Goal: Task Accomplishment & Management: Complete application form

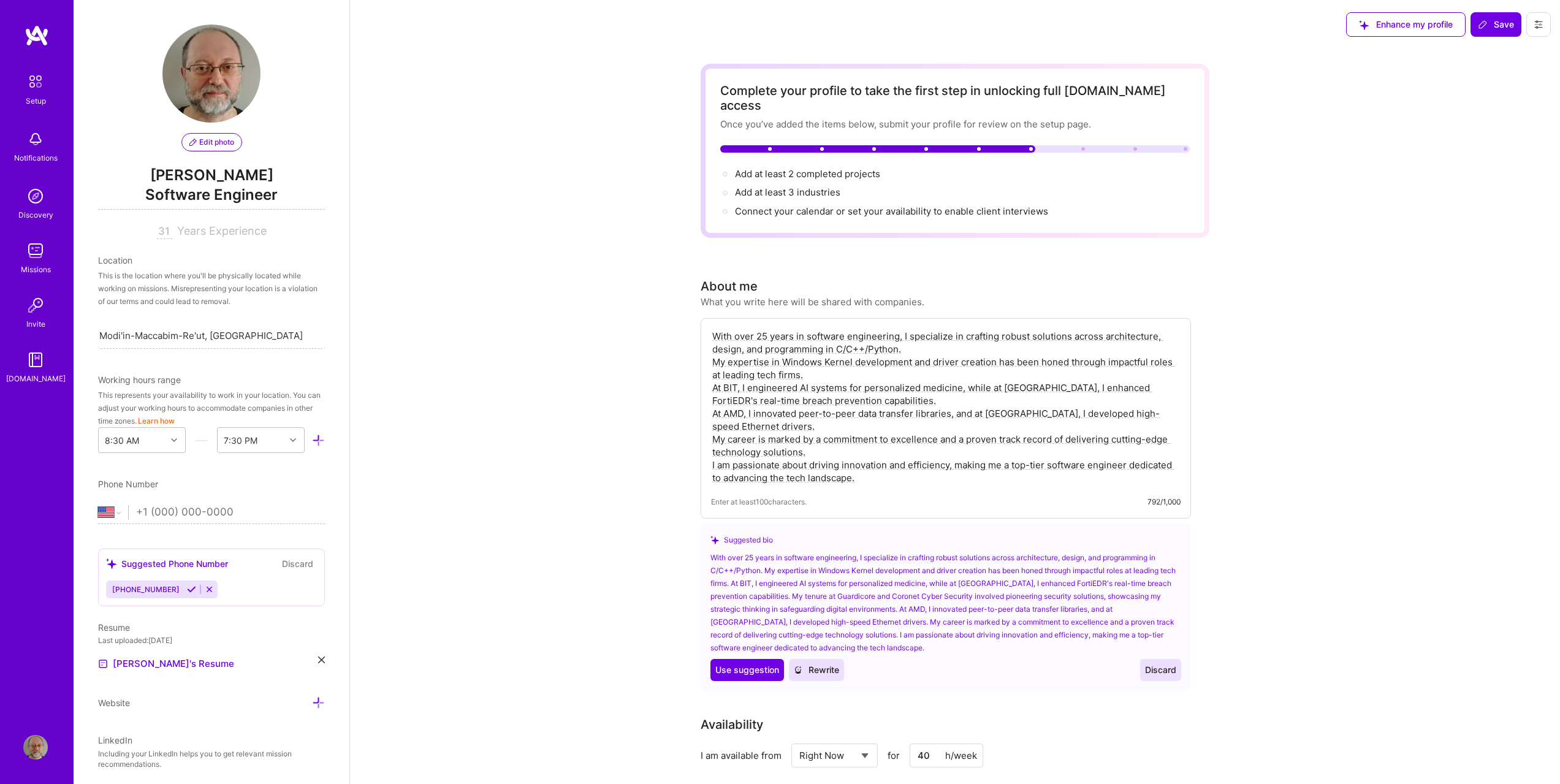
select select "US"
select select "Right Now"
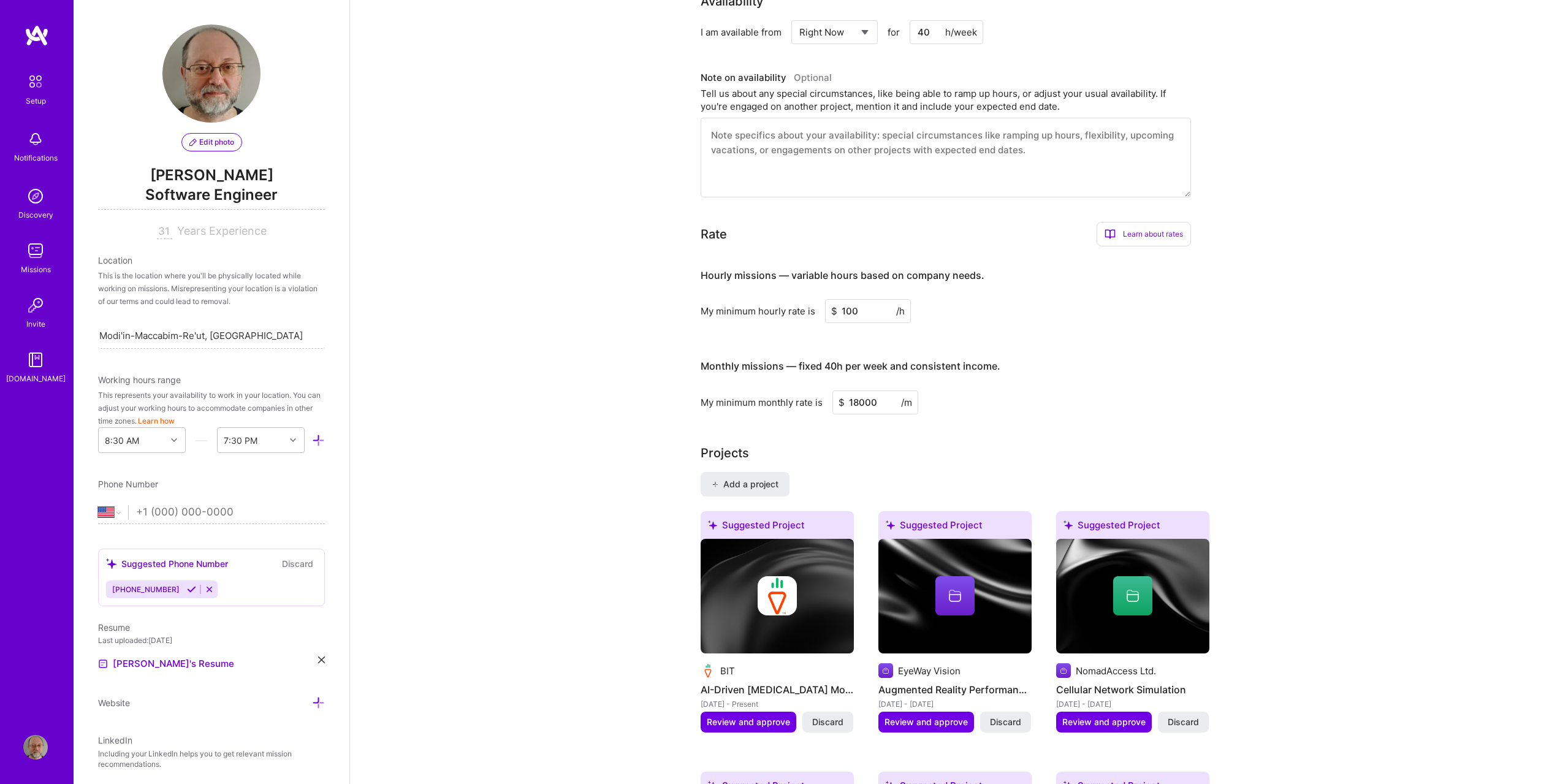
scroll to position [652, 0]
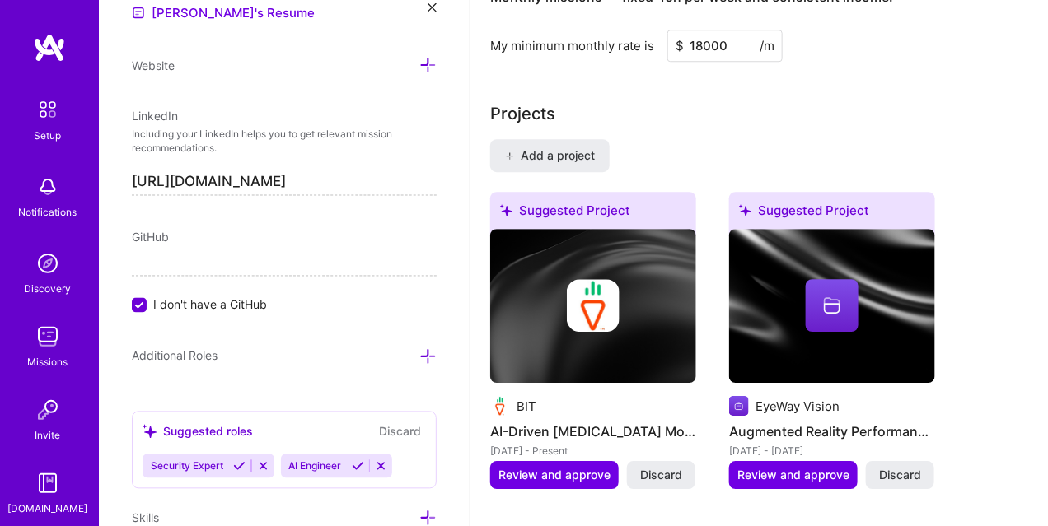
scroll to position [1549, 0]
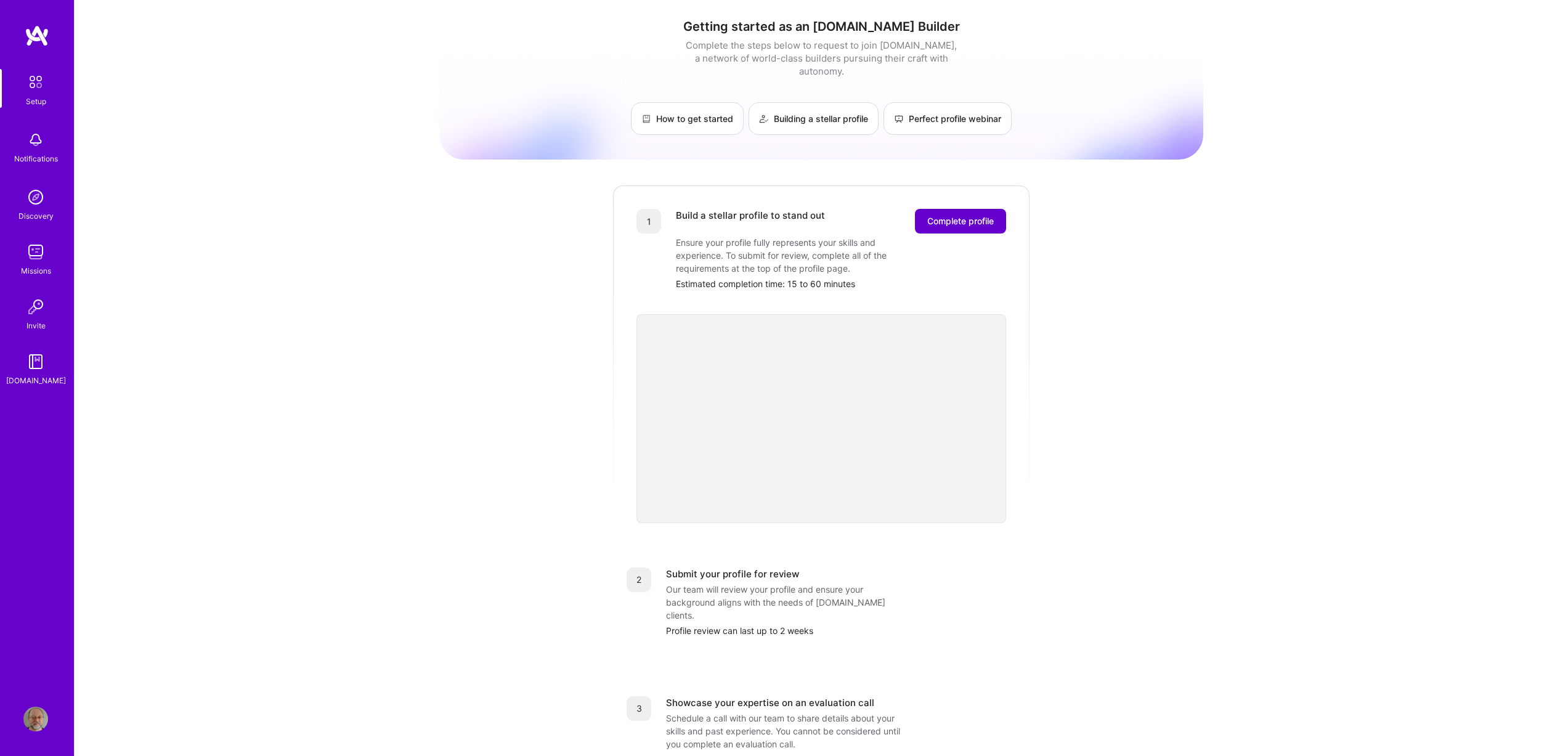
click at [979, 215] on span "Complete profile" at bounding box center [960, 221] width 67 height 12
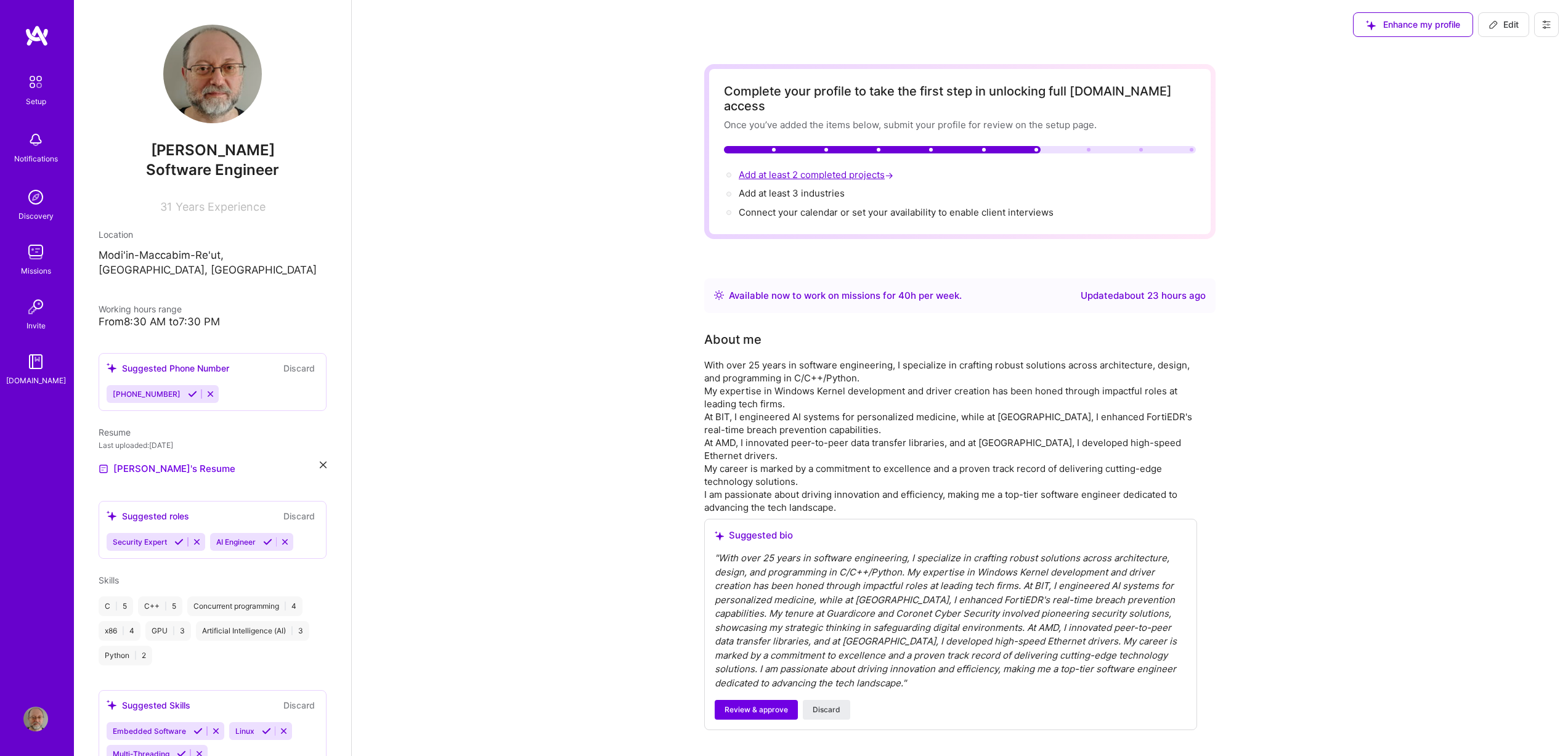
click at [816, 169] on span "Add at least 2 completed projects →" at bounding box center [817, 175] width 157 height 12
select select "US"
select select "Right Now"
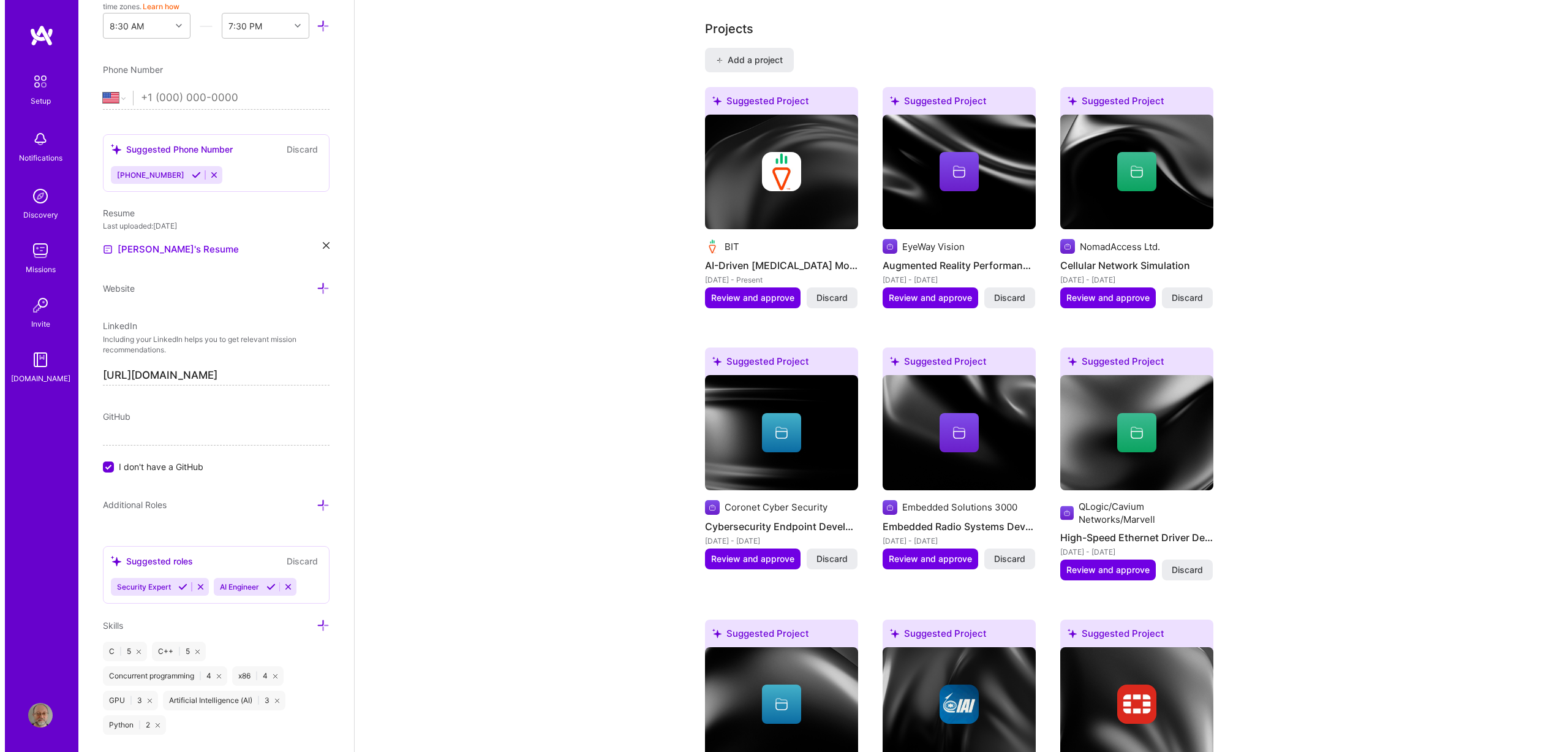
scroll to position [1152, 0]
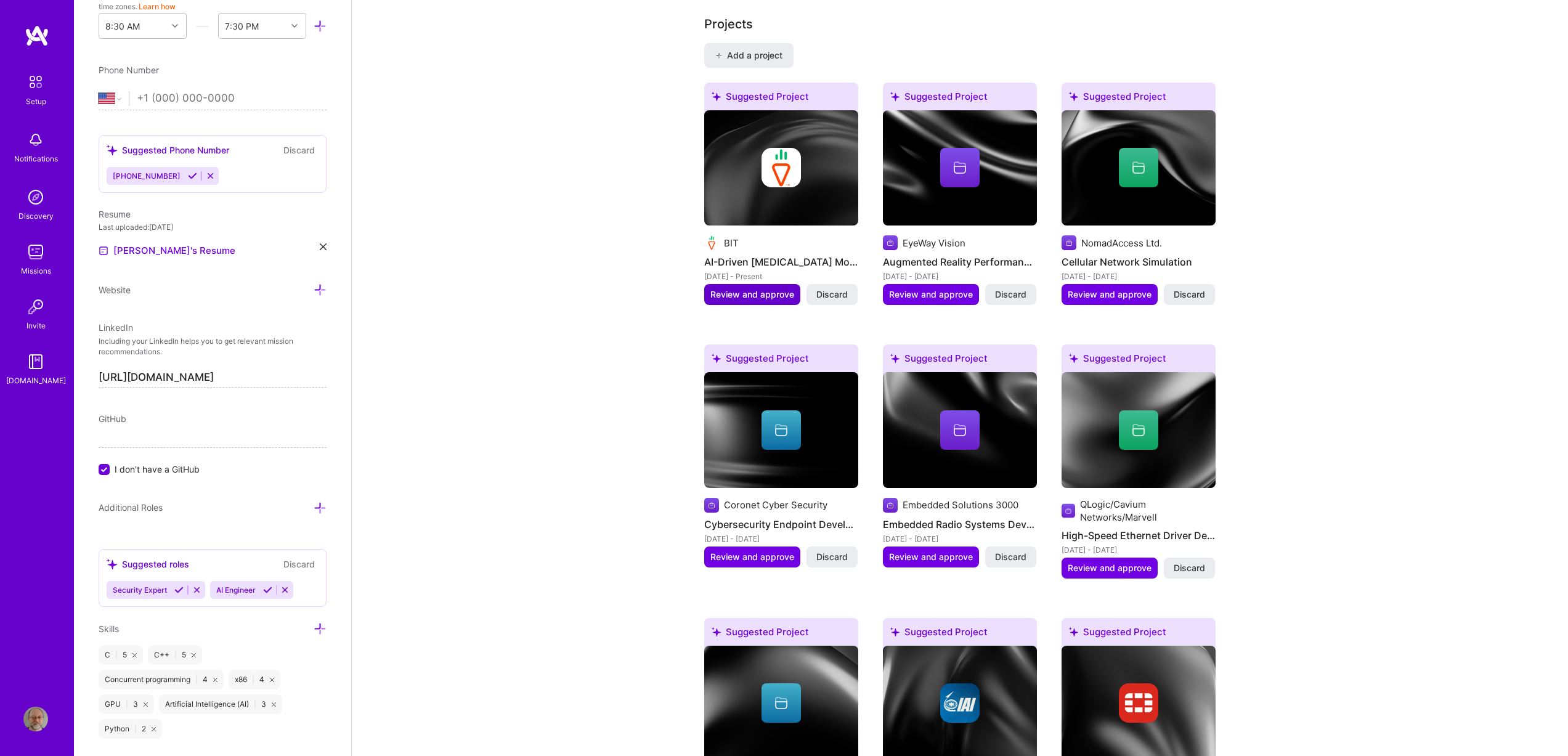
click at [741, 289] on span "Review and approve" at bounding box center [752, 295] width 84 height 12
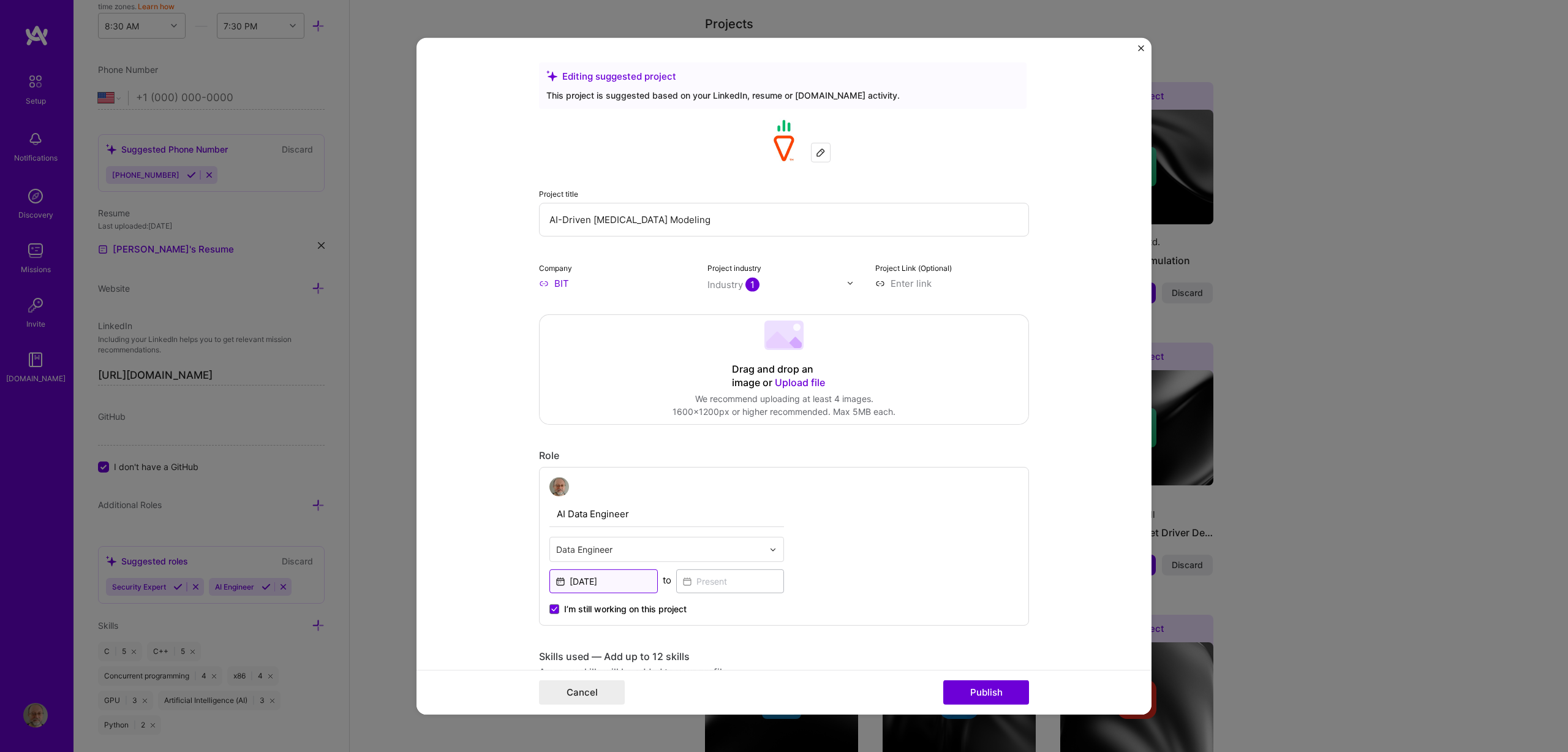
click at [623, 586] on input "[DATE]" at bounding box center [604, 581] width 109 height 24
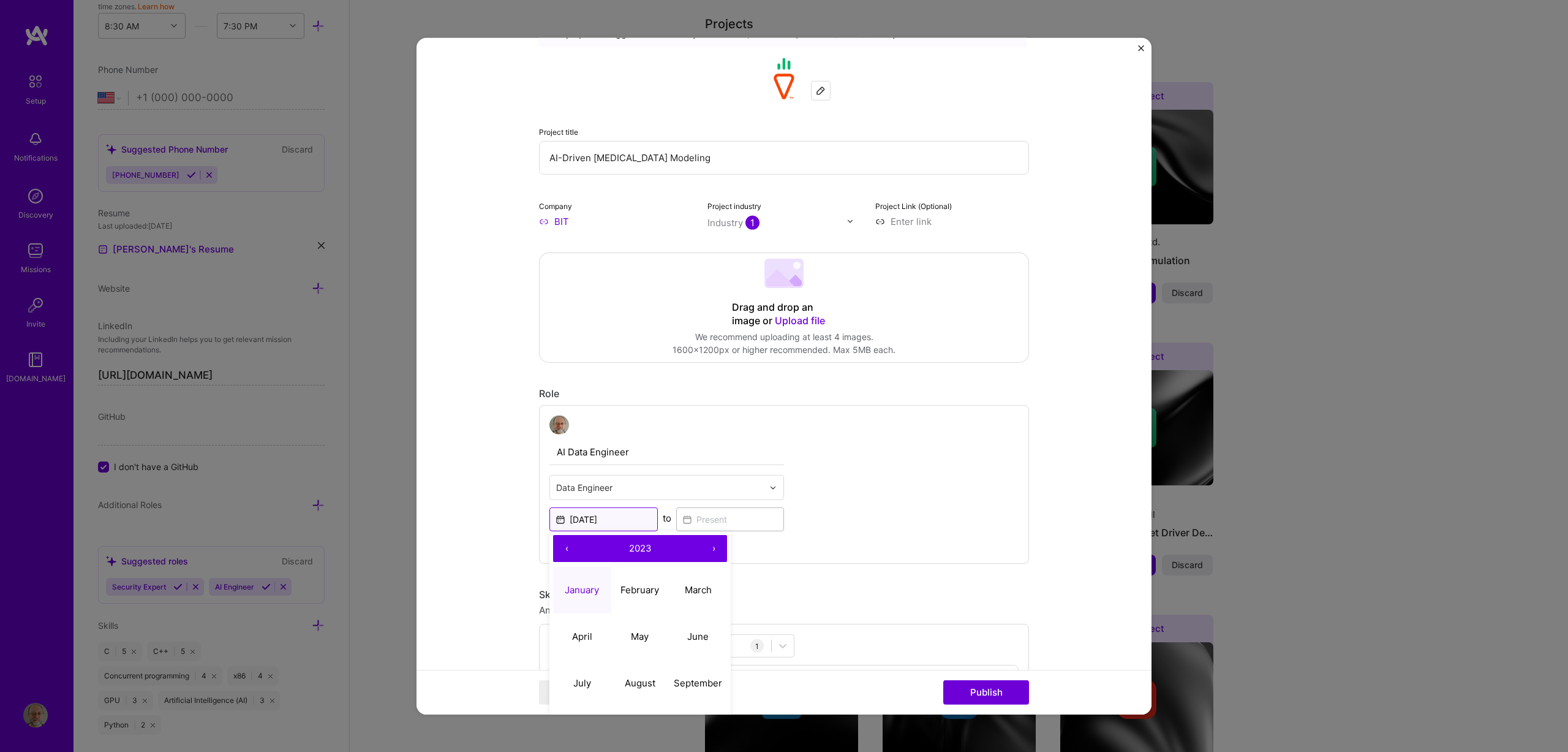
scroll to position [245, 0]
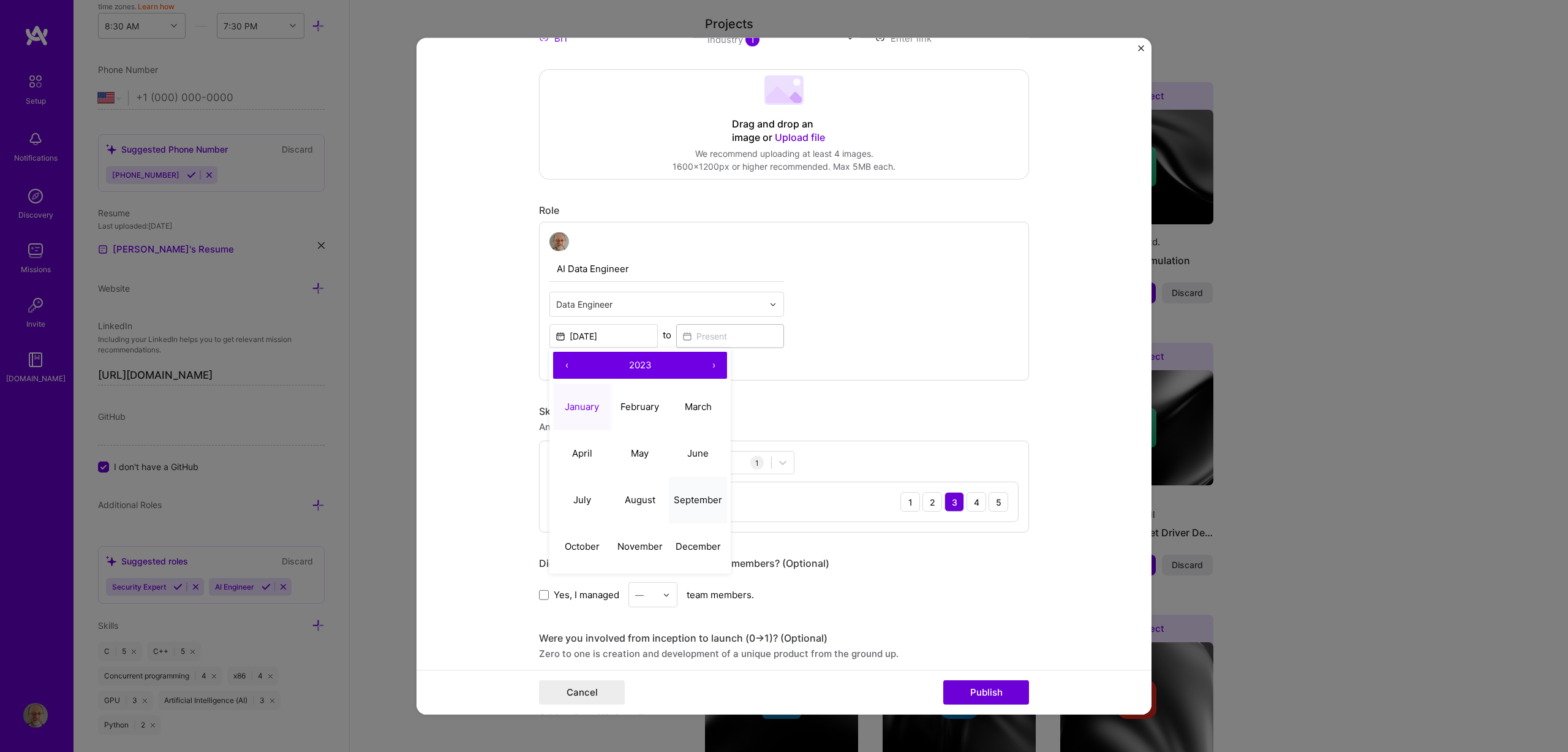
click at [683, 497] on abbr "September" at bounding box center [697, 500] width 48 height 12
type input "[DATE]"
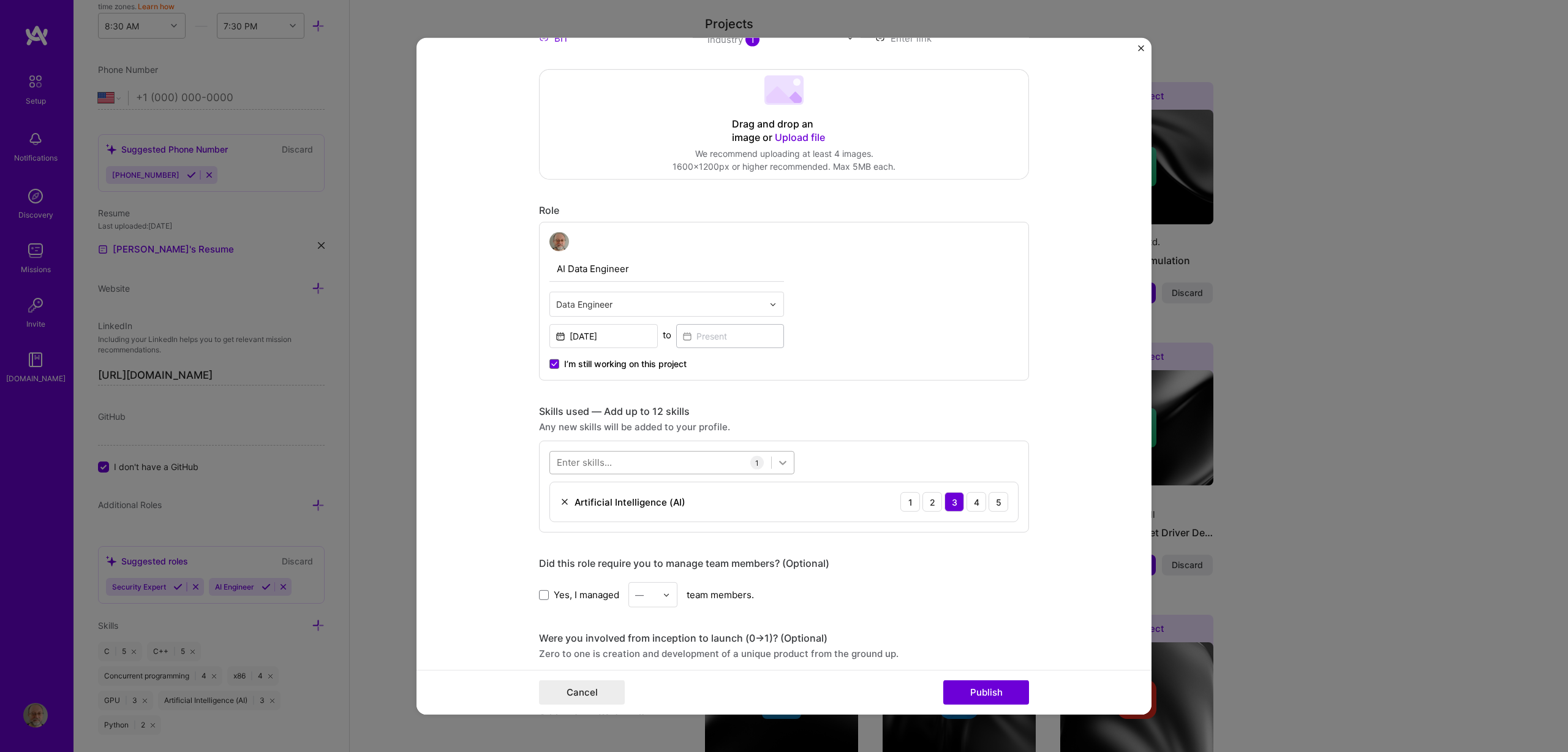
click at [777, 462] on icon at bounding box center [783, 463] width 12 height 12
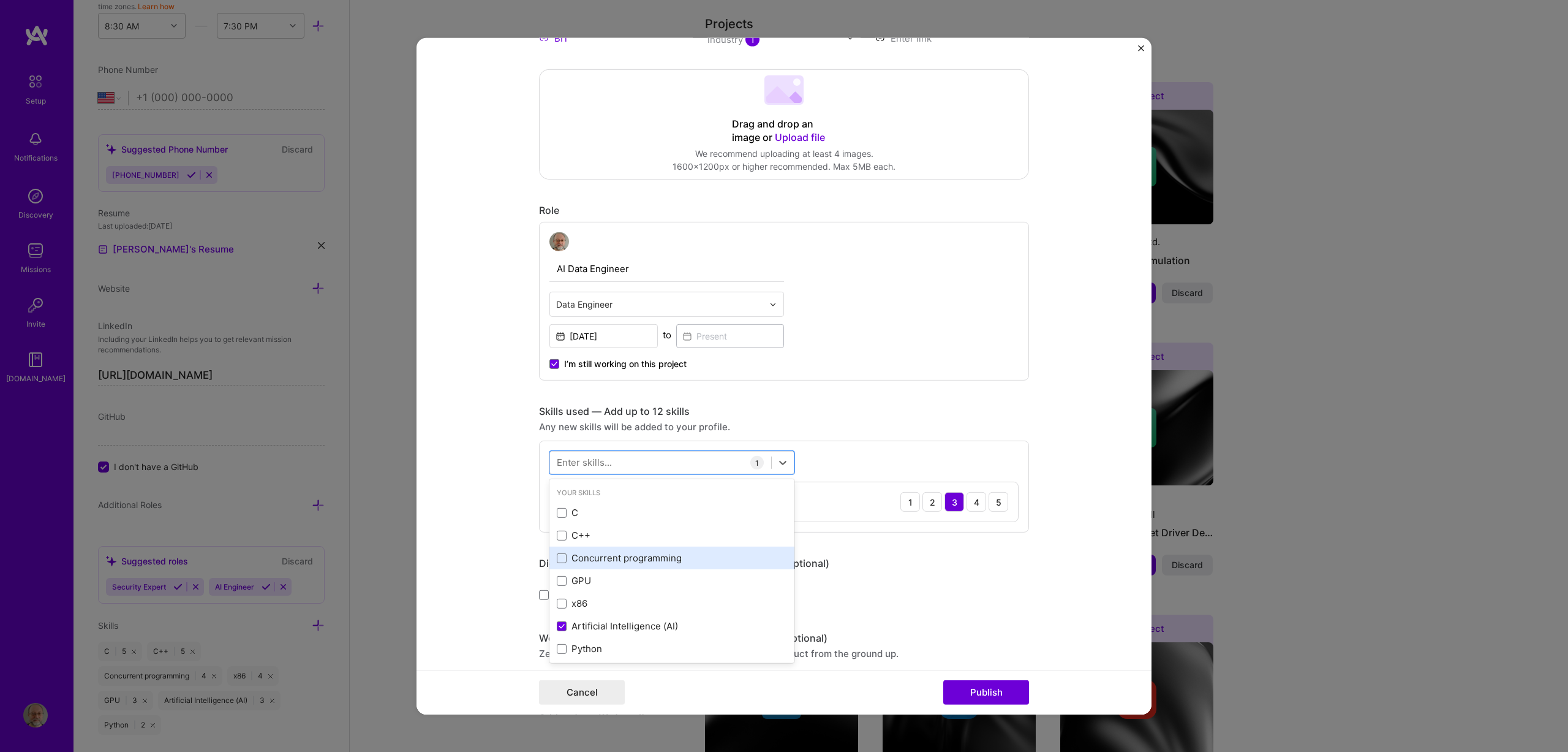
scroll to position [61, 0]
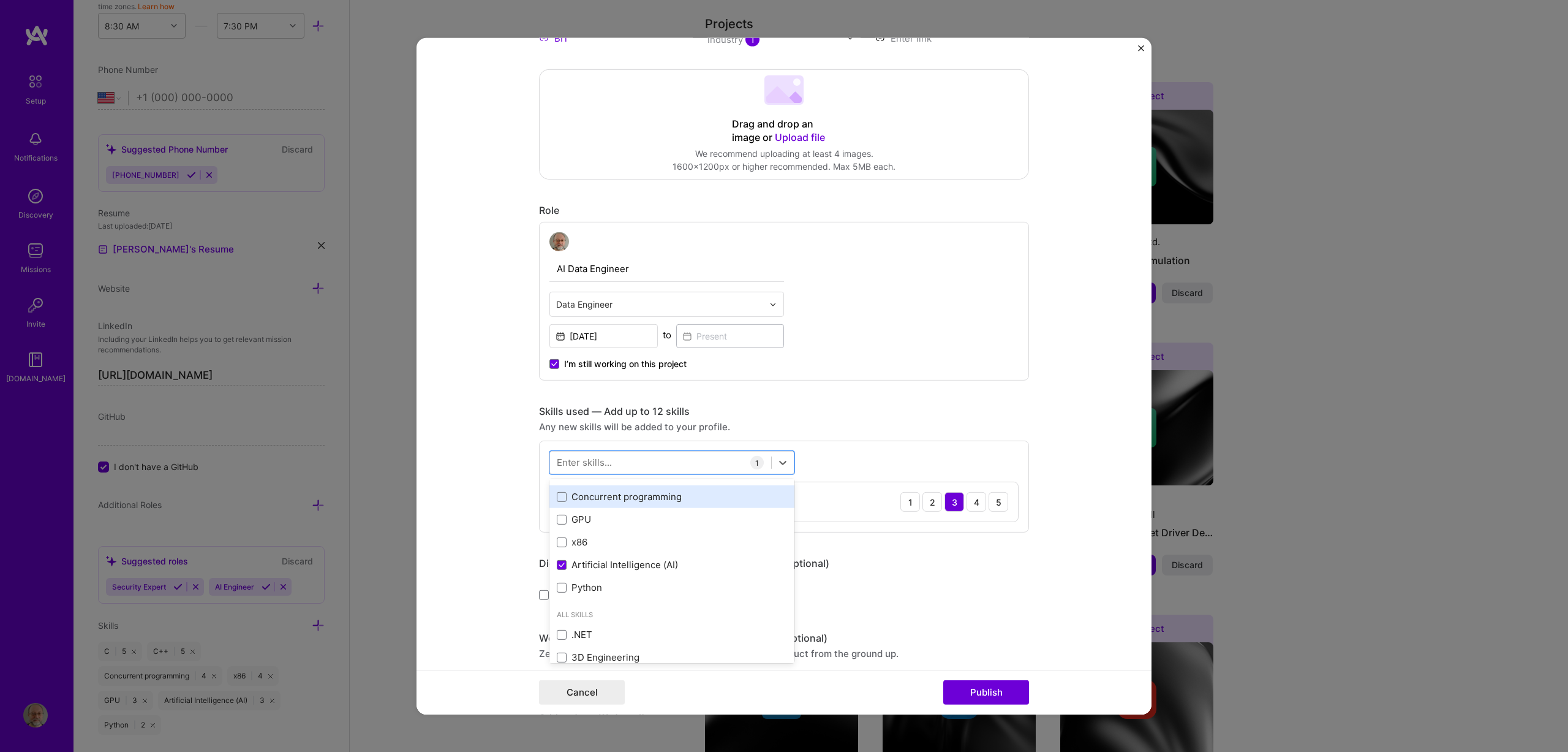
click at [596, 498] on div "Concurrent programming" at bounding box center [672, 496] width 230 height 13
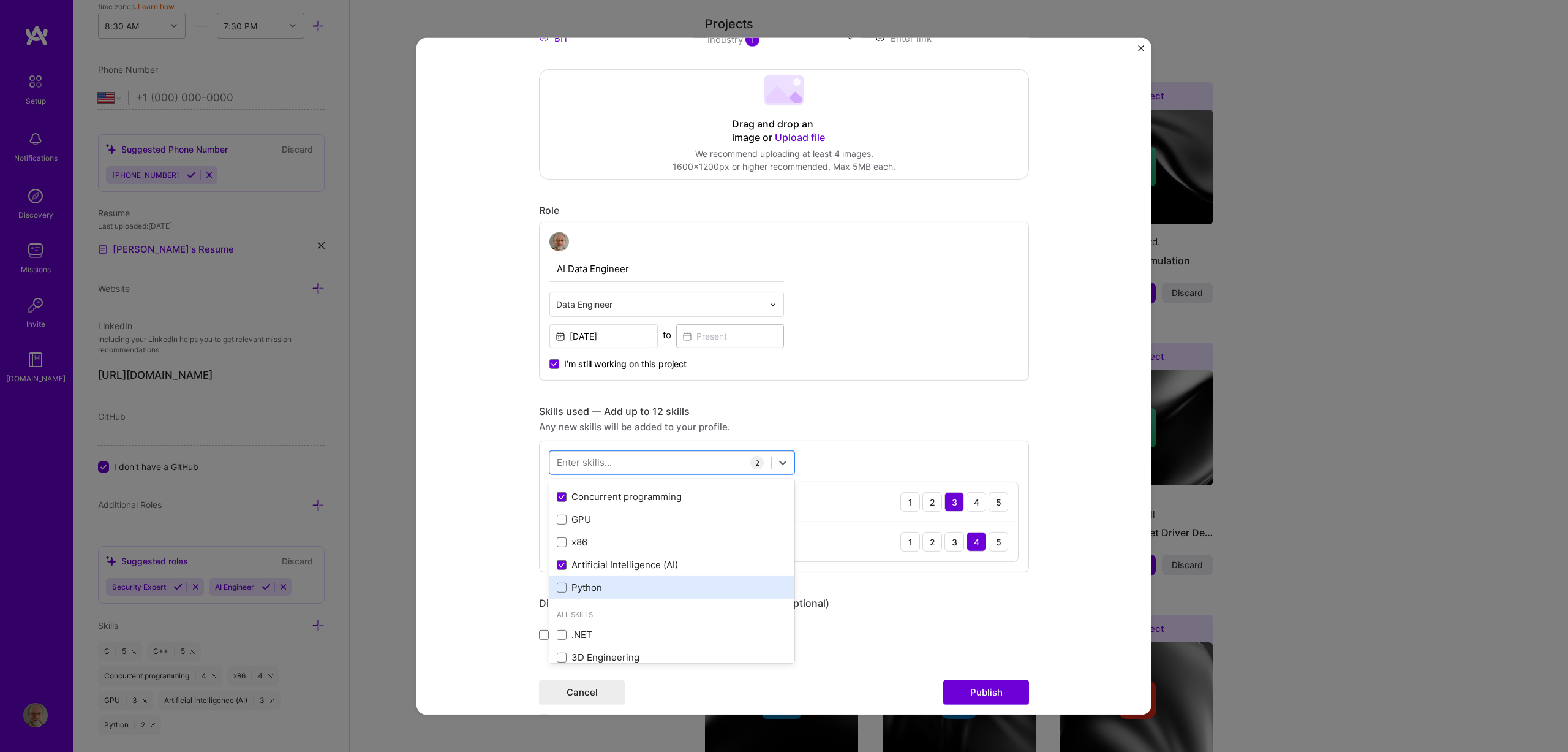
click at [594, 588] on div "Python" at bounding box center [672, 587] width 230 height 13
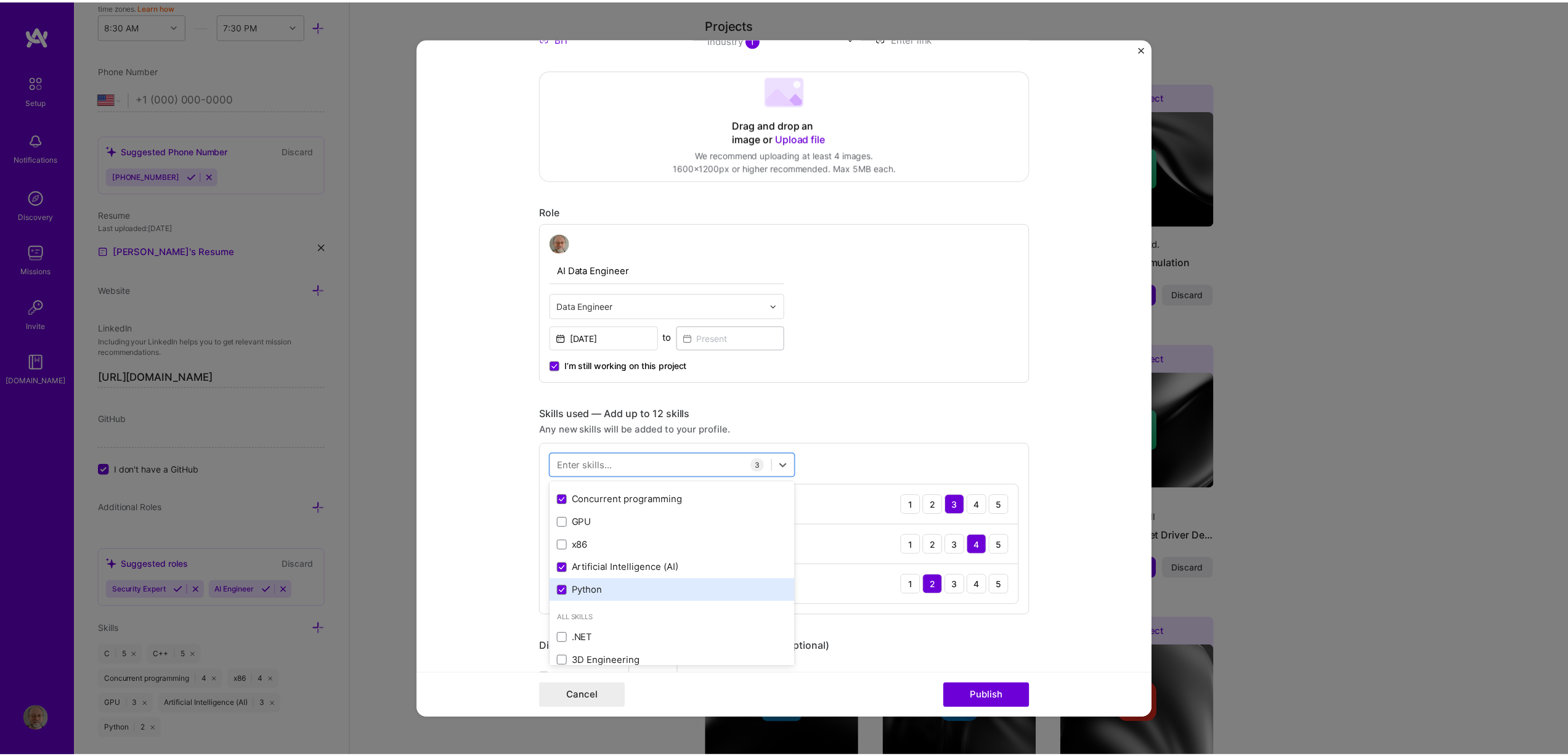
scroll to position [0, 0]
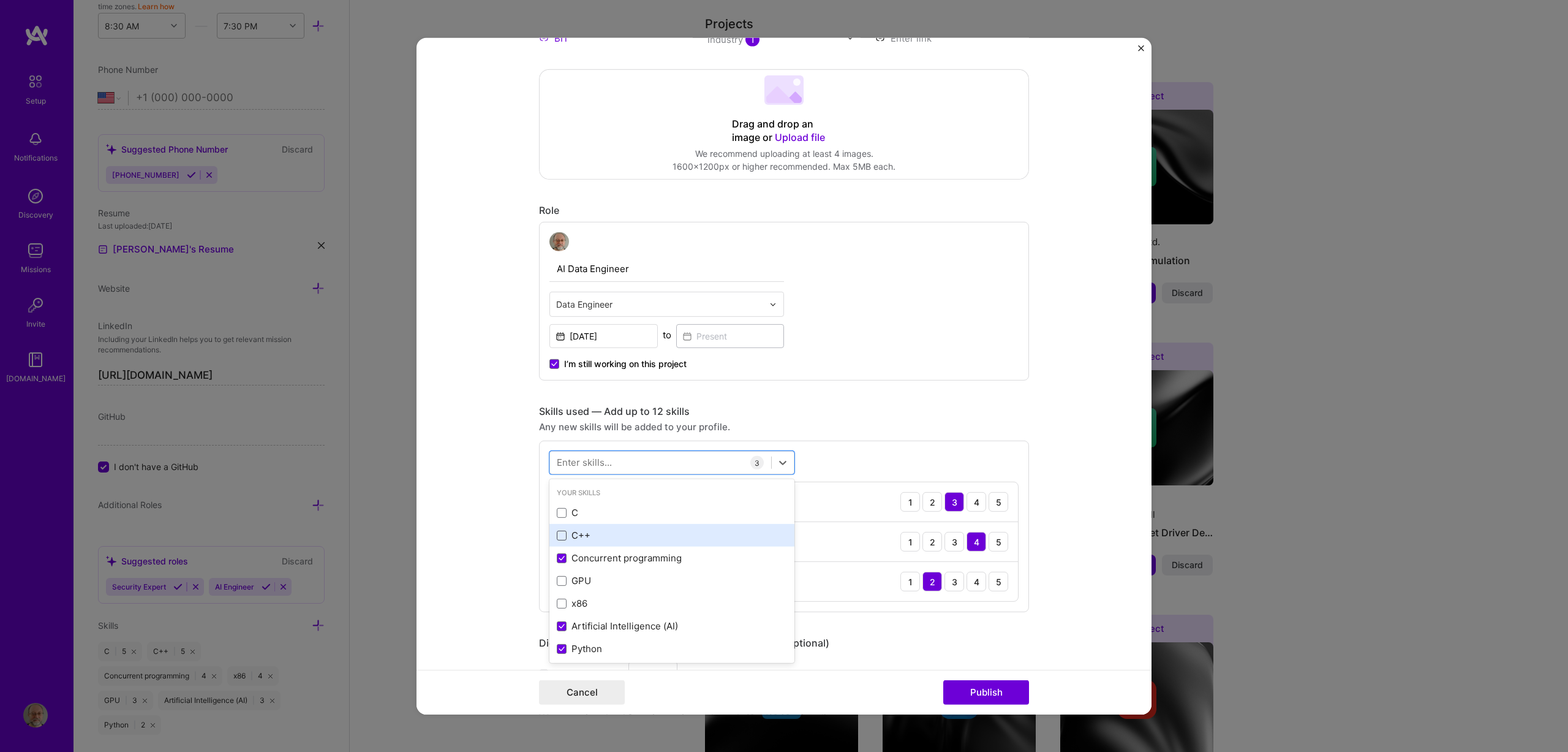
click at [557, 533] on span at bounding box center [561, 535] width 10 height 10
click at [0, 0] on input "checkbox" at bounding box center [0, 0] width 0 height 0
click at [557, 518] on div "C" at bounding box center [672, 512] width 230 height 13
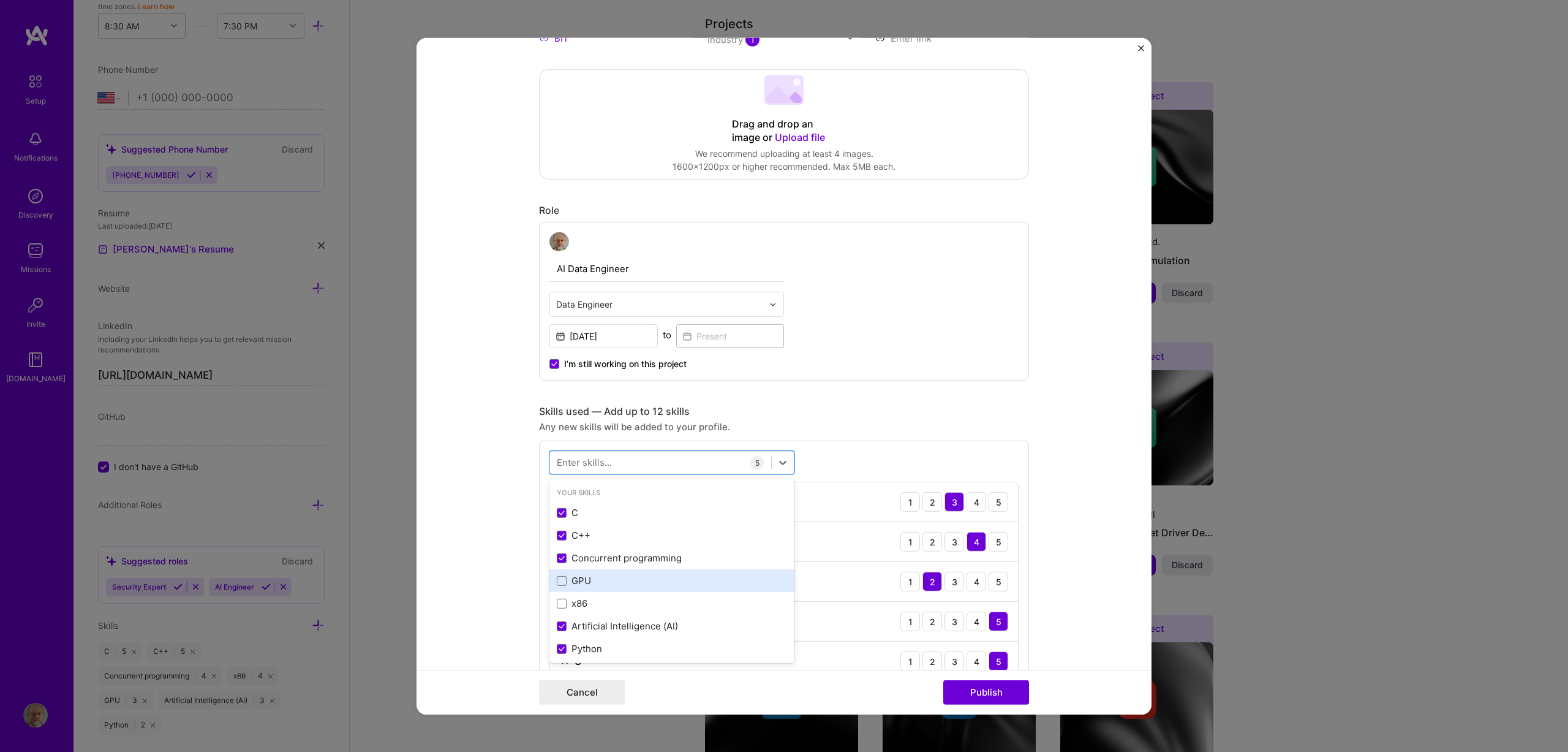
click at [613, 590] on div "GPU" at bounding box center [672, 580] width 245 height 22
click at [666, 602] on div "x86" at bounding box center [672, 602] width 230 height 13
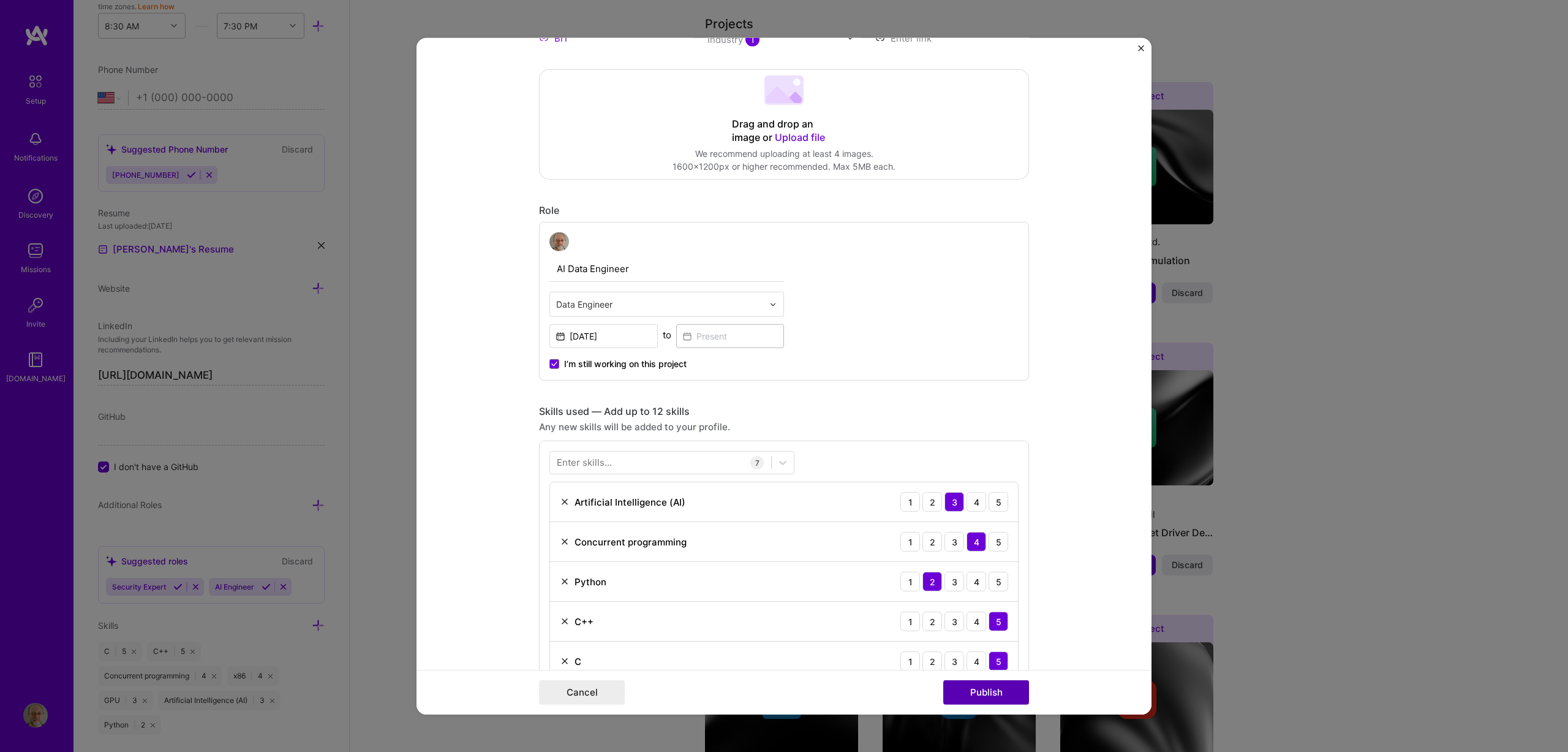
click at [978, 687] on button "Publish" at bounding box center [986, 692] width 86 height 25
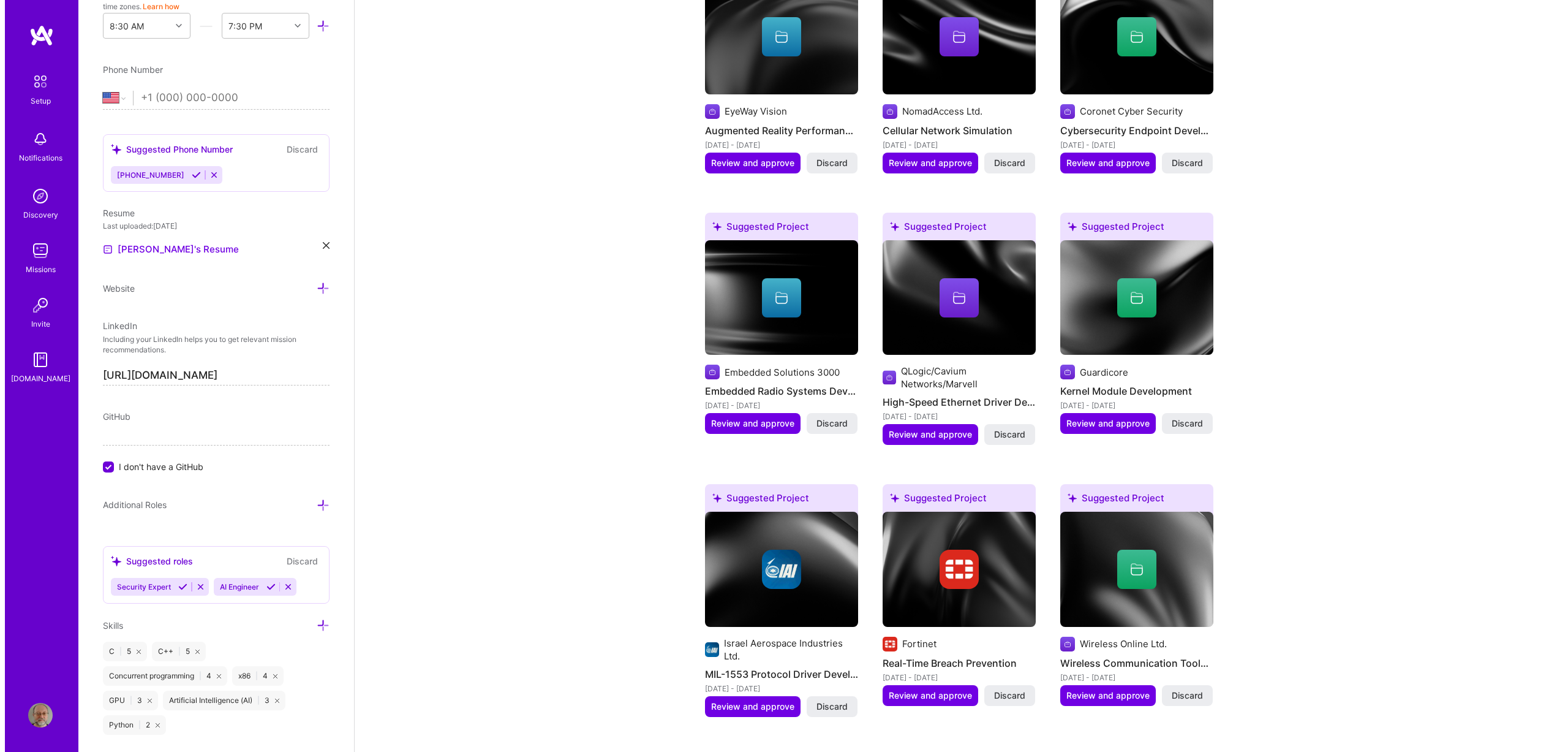
scroll to position [1275, 0]
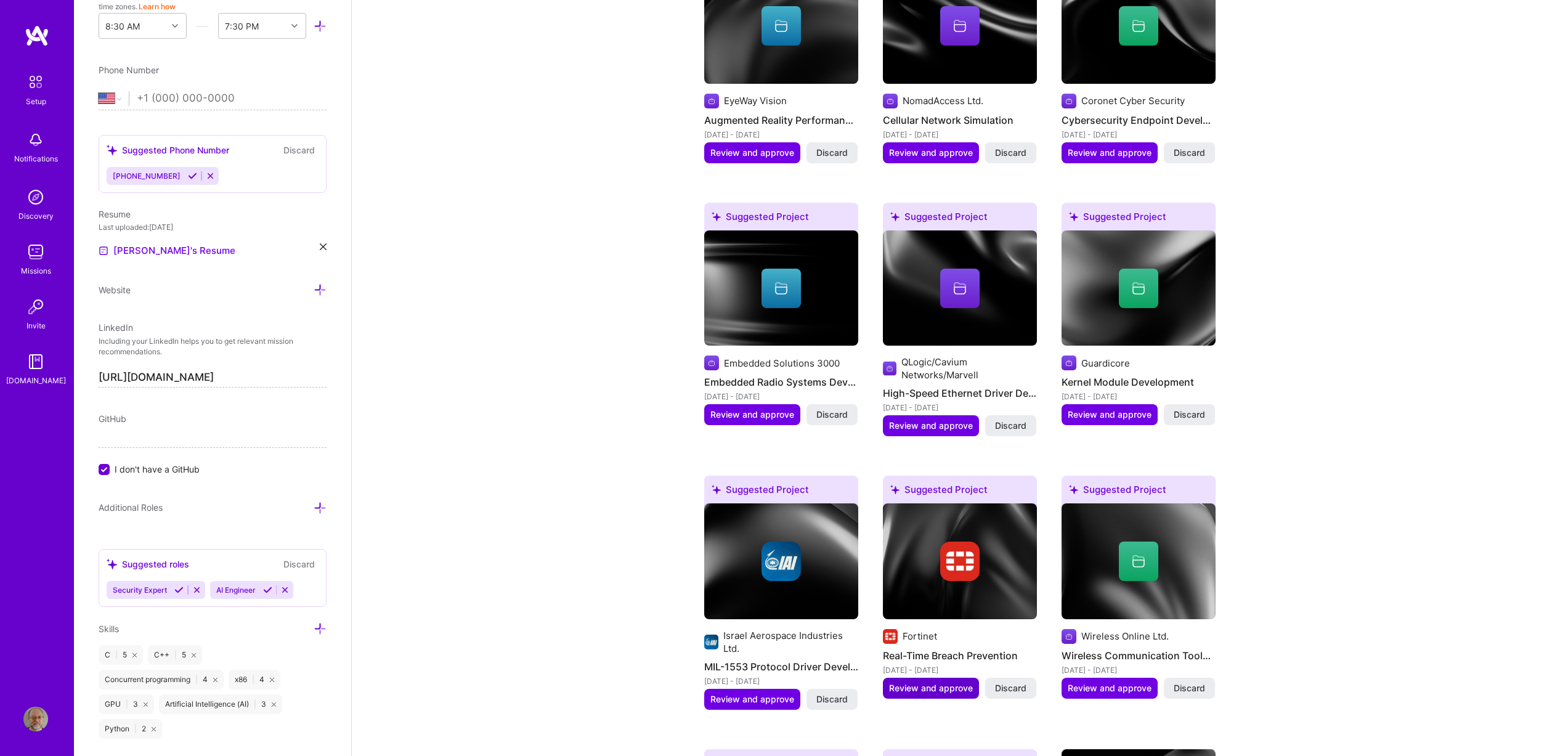
click at [940, 682] on span "Review and approve" at bounding box center [931, 688] width 84 height 12
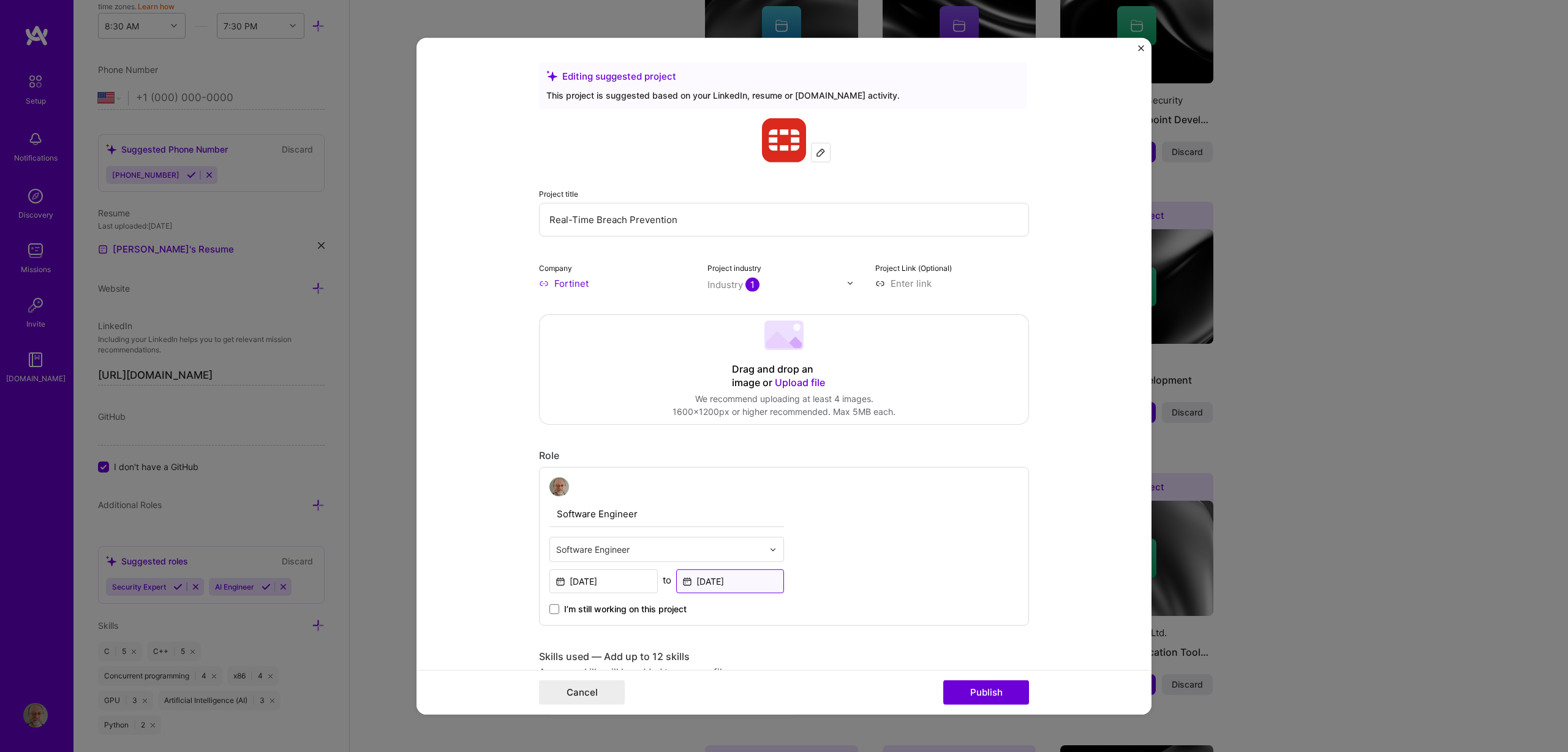
click at [732, 585] on input "[DATE]" at bounding box center [731, 581] width 109 height 24
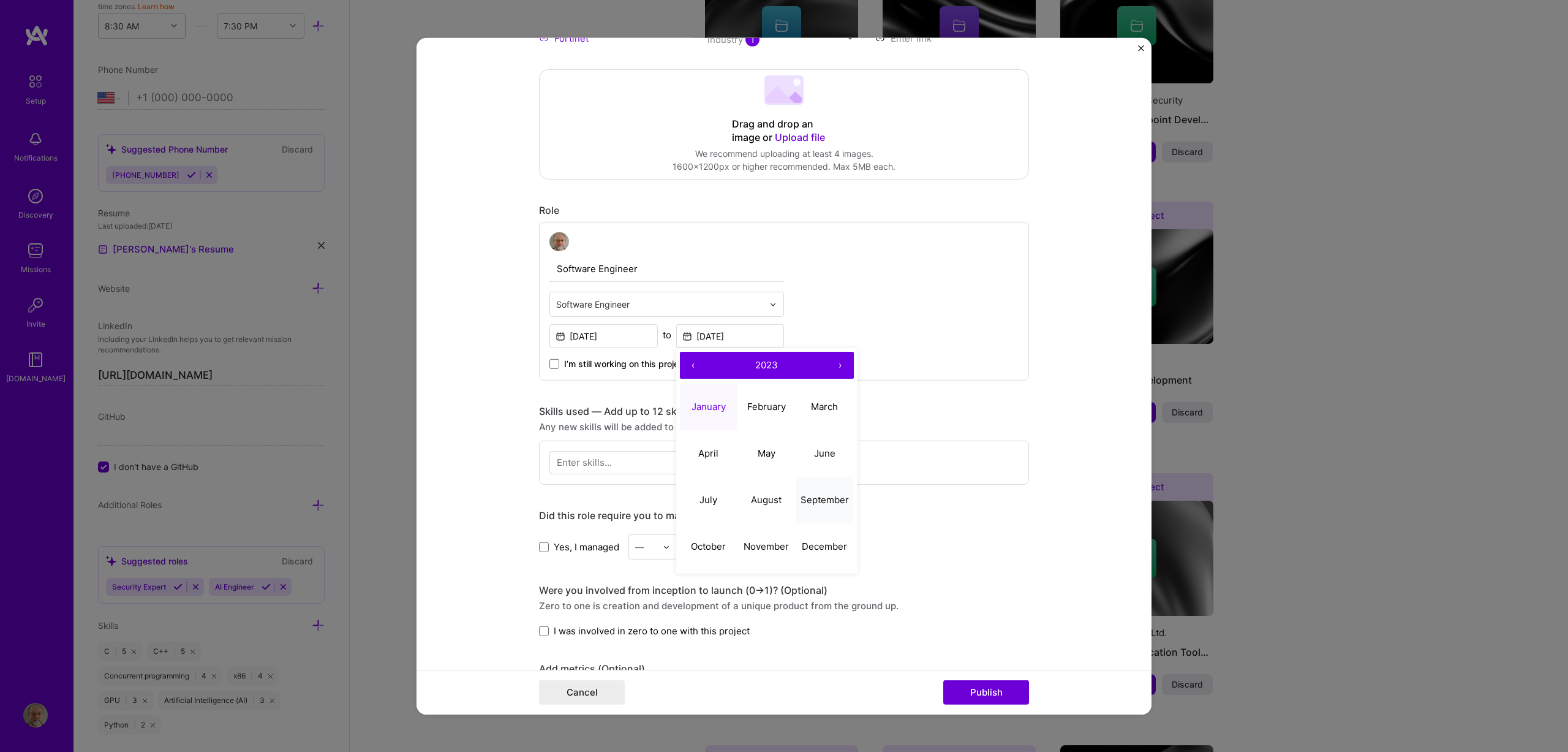
click at [829, 497] on abbr "September" at bounding box center [825, 500] width 48 height 12
type input "[DATE]"
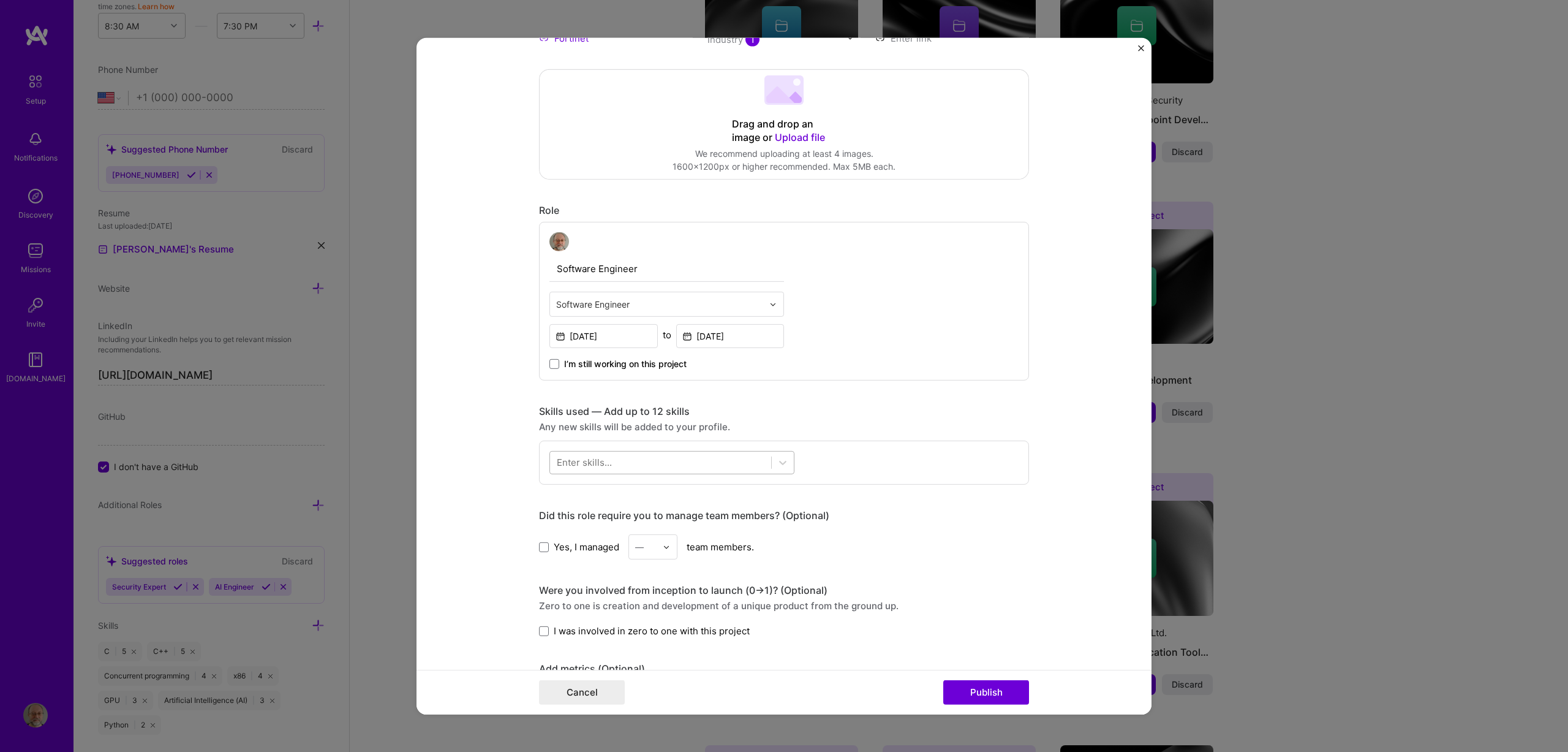
click at [648, 464] on div at bounding box center [660, 463] width 221 height 20
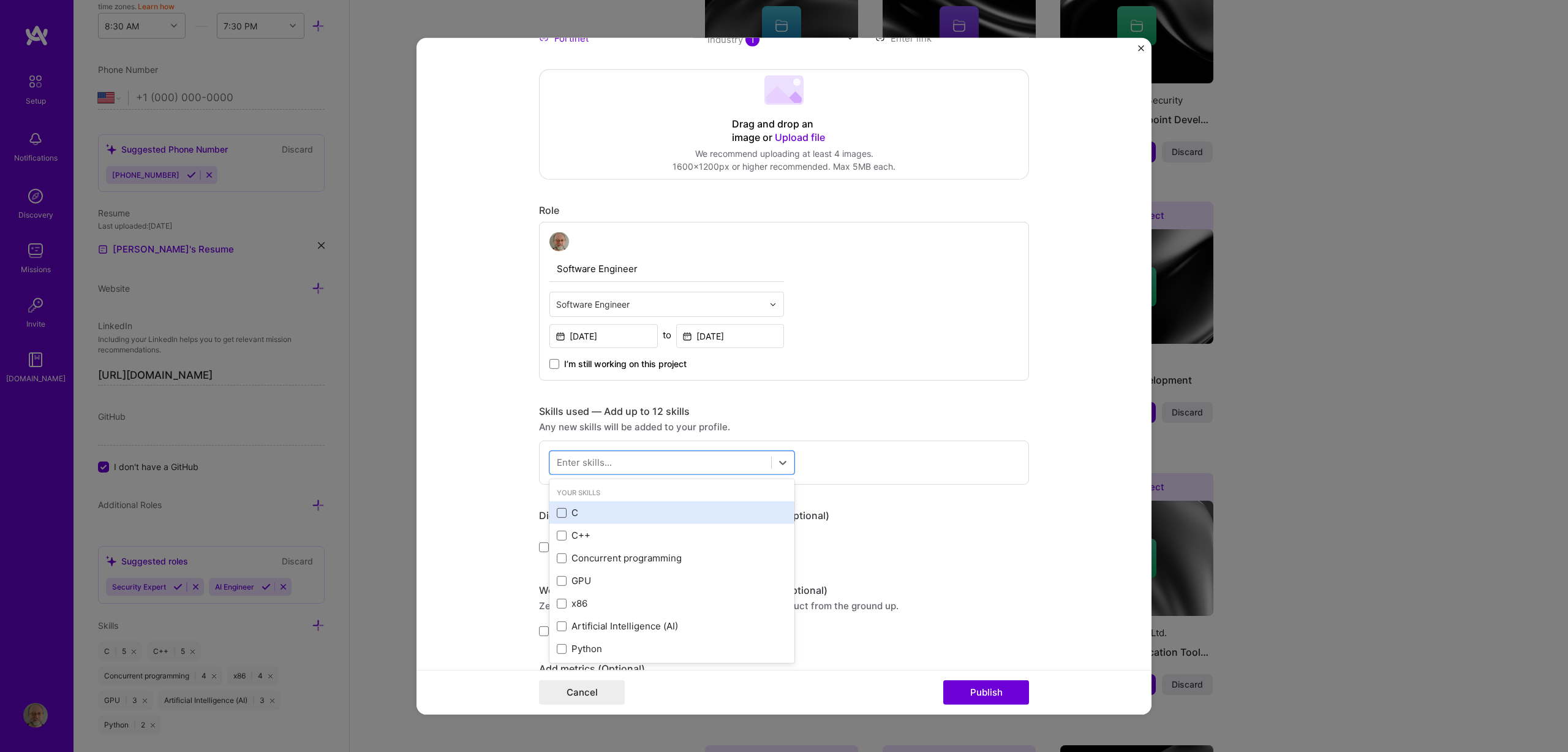
click at [561, 512] on div "C" at bounding box center [672, 512] width 230 height 13
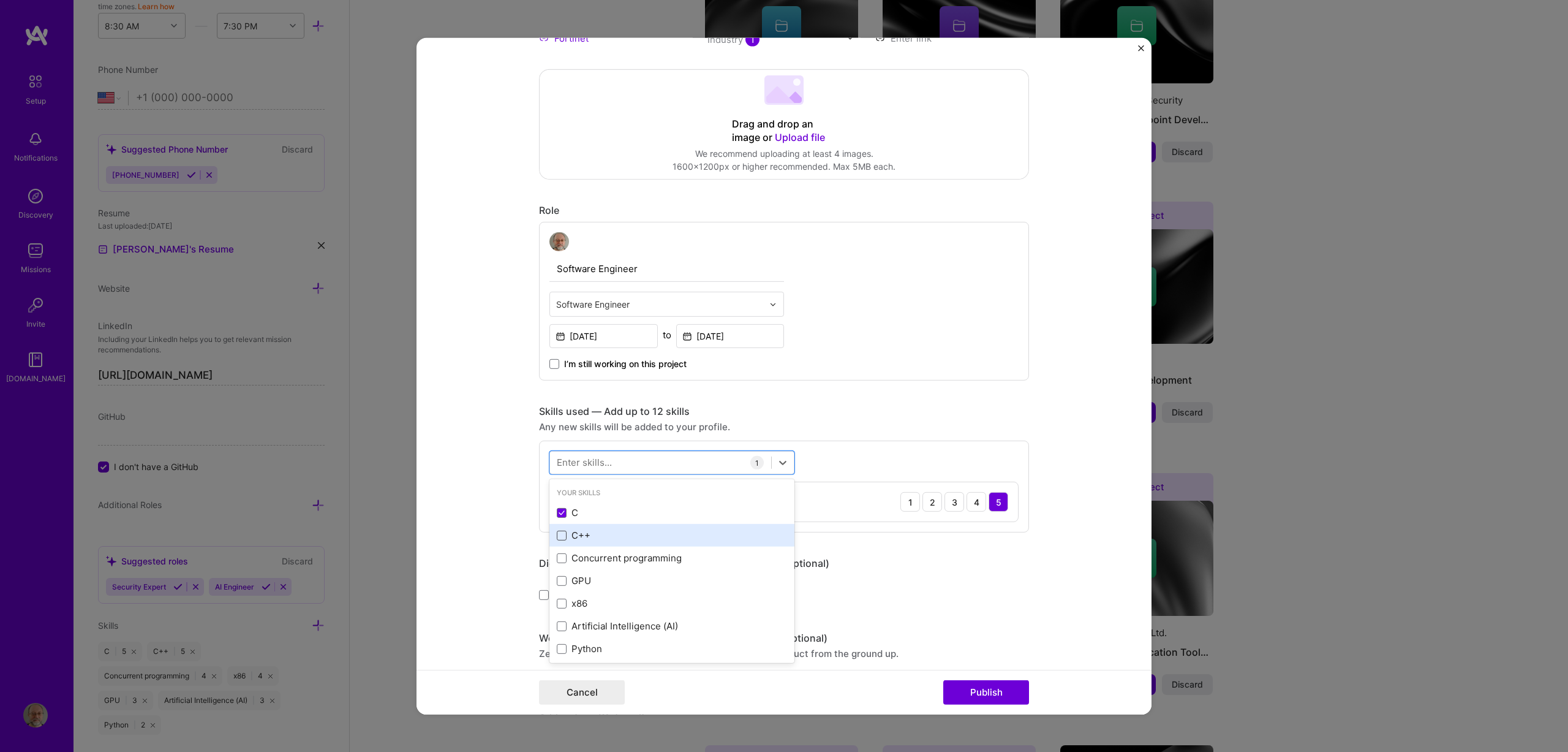
click at [558, 536] on span at bounding box center [561, 535] width 10 height 10
click at [0, 0] on input "checkbox" at bounding box center [0, 0] width 0 height 0
click at [557, 559] on span at bounding box center [561, 558] width 10 height 10
click at [0, 0] on input "checkbox" at bounding box center [0, 0] width 0 height 0
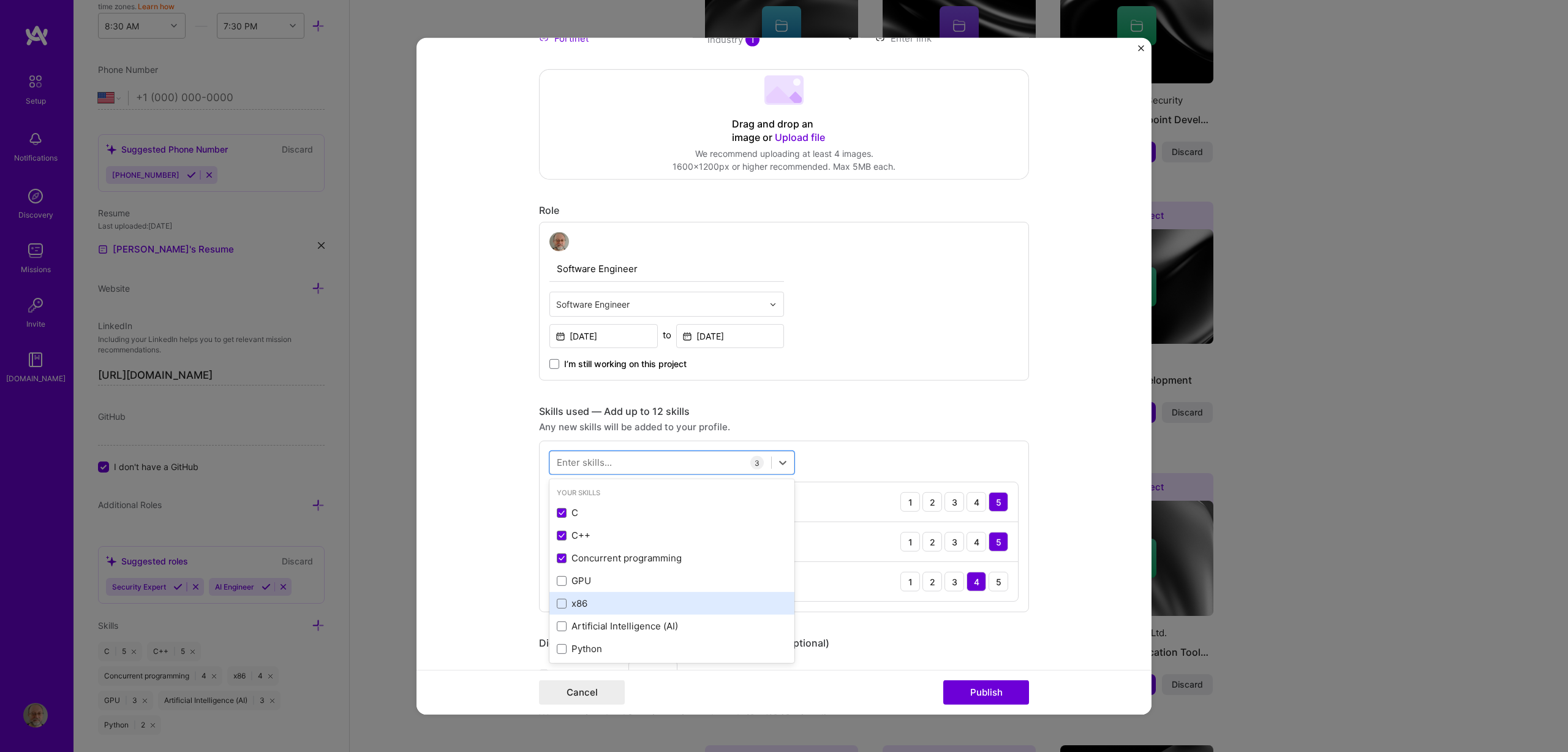
click at [550, 606] on div "x86" at bounding box center [672, 603] width 245 height 22
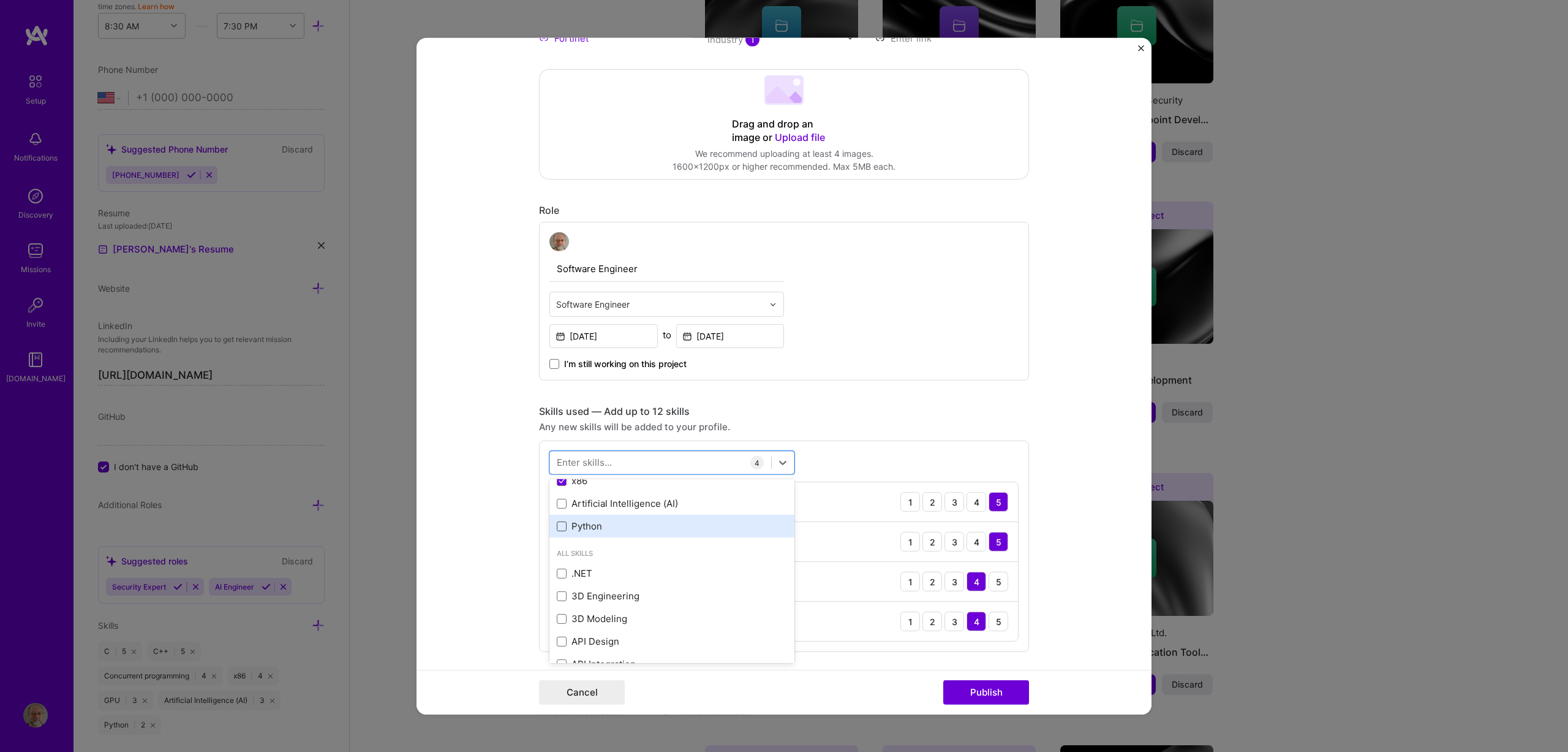
click at [557, 530] on span at bounding box center [561, 526] width 10 height 10
click at [0, 0] on input "checkbox" at bounding box center [0, 0] width 0 height 0
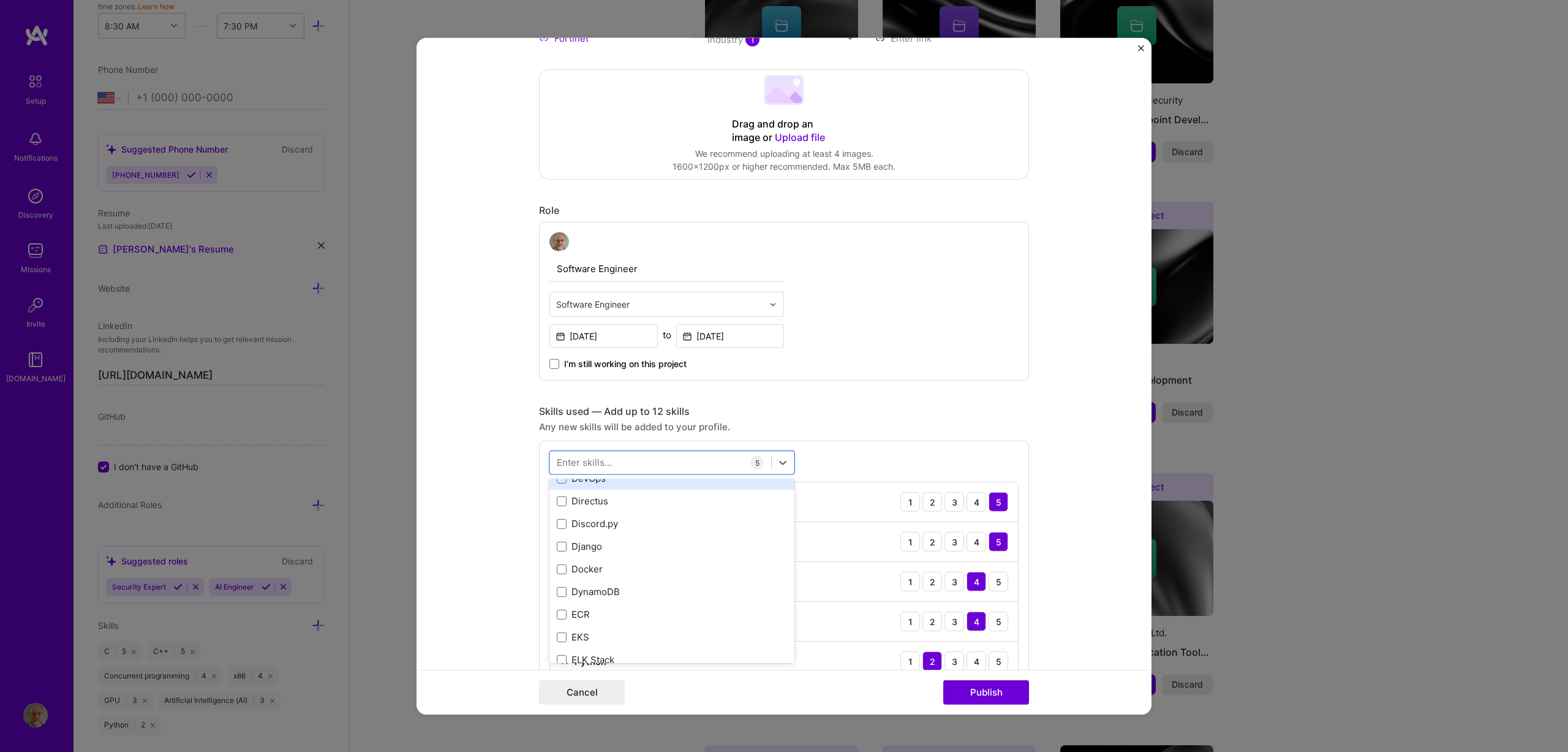
scroll to position [2451, 0]
click at [898, 426] on div "Any new skills will be added to your profile." at bounding box center [784, 426] width 490 height 13
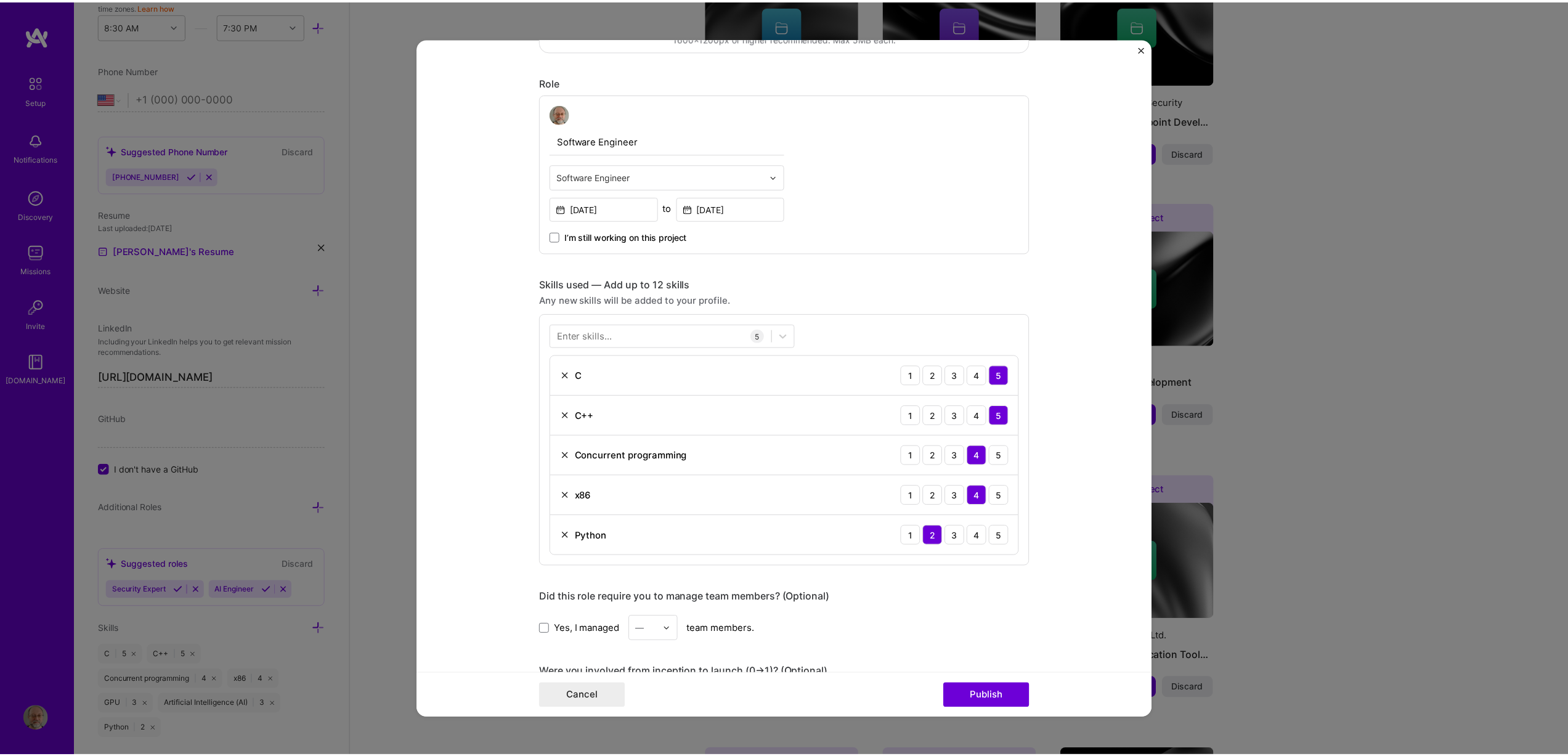
scroll to position [467, 0]
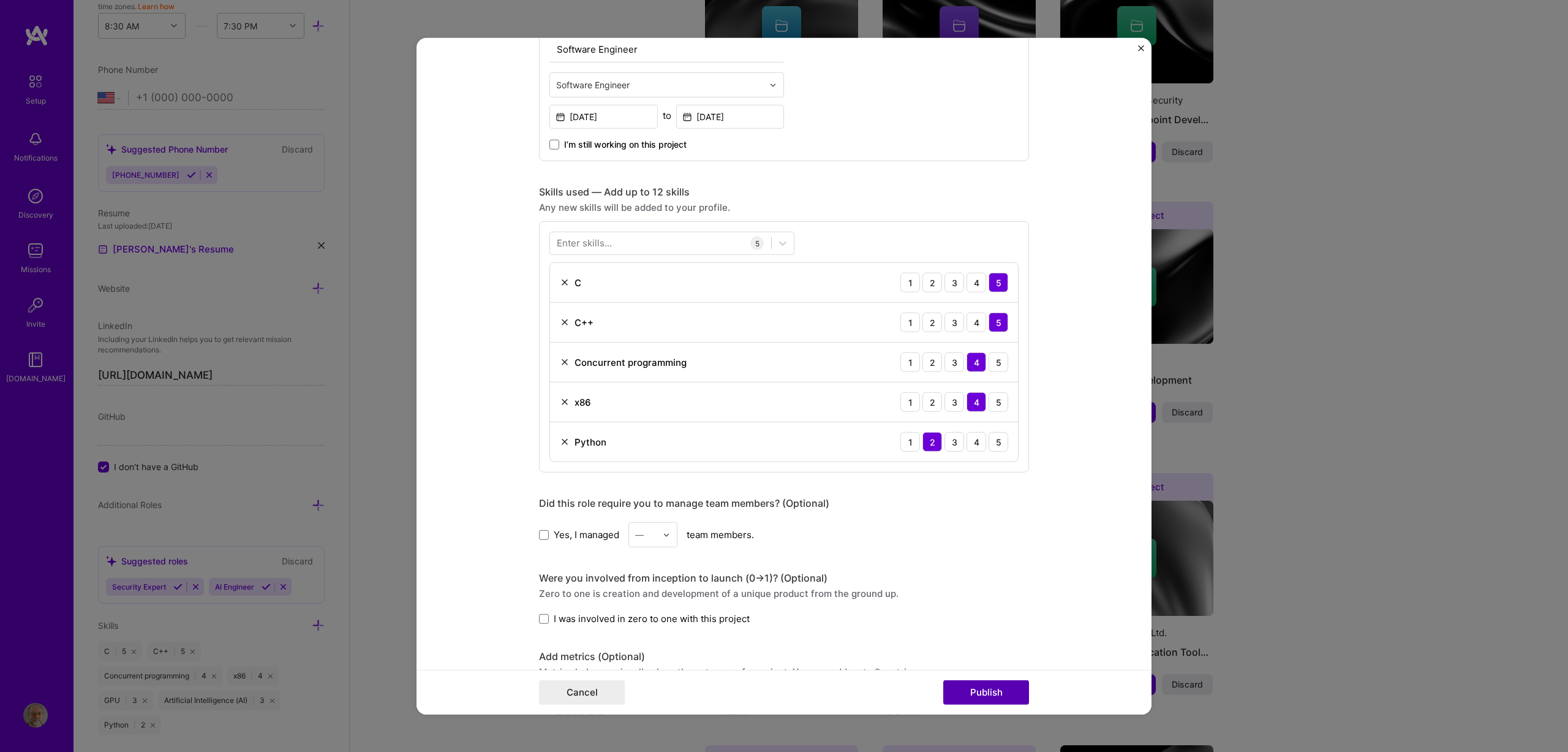
click at [984, 691] on button "Publish" at bounding box center [986, 692] width 86 height 25
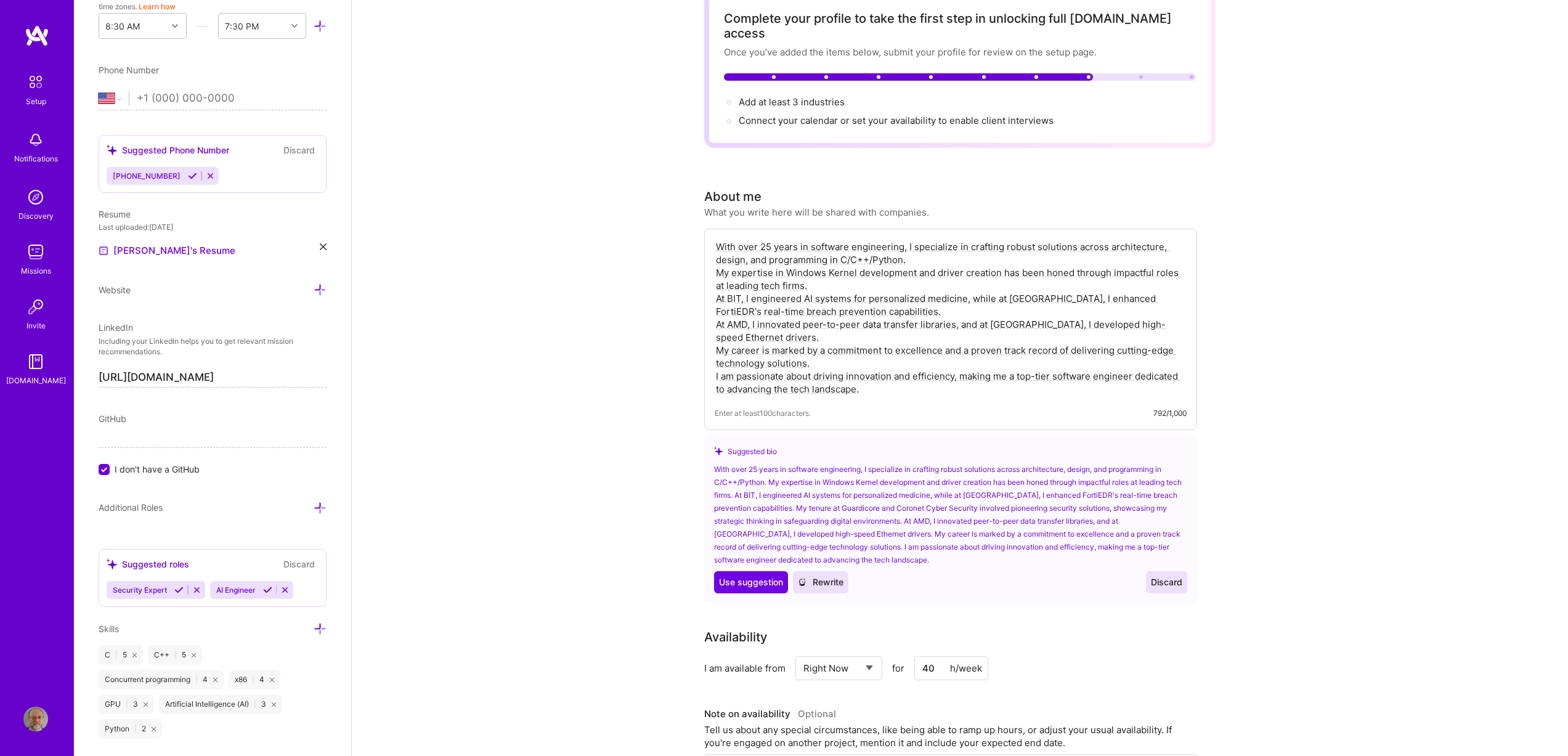
scroll to position [0, 0]
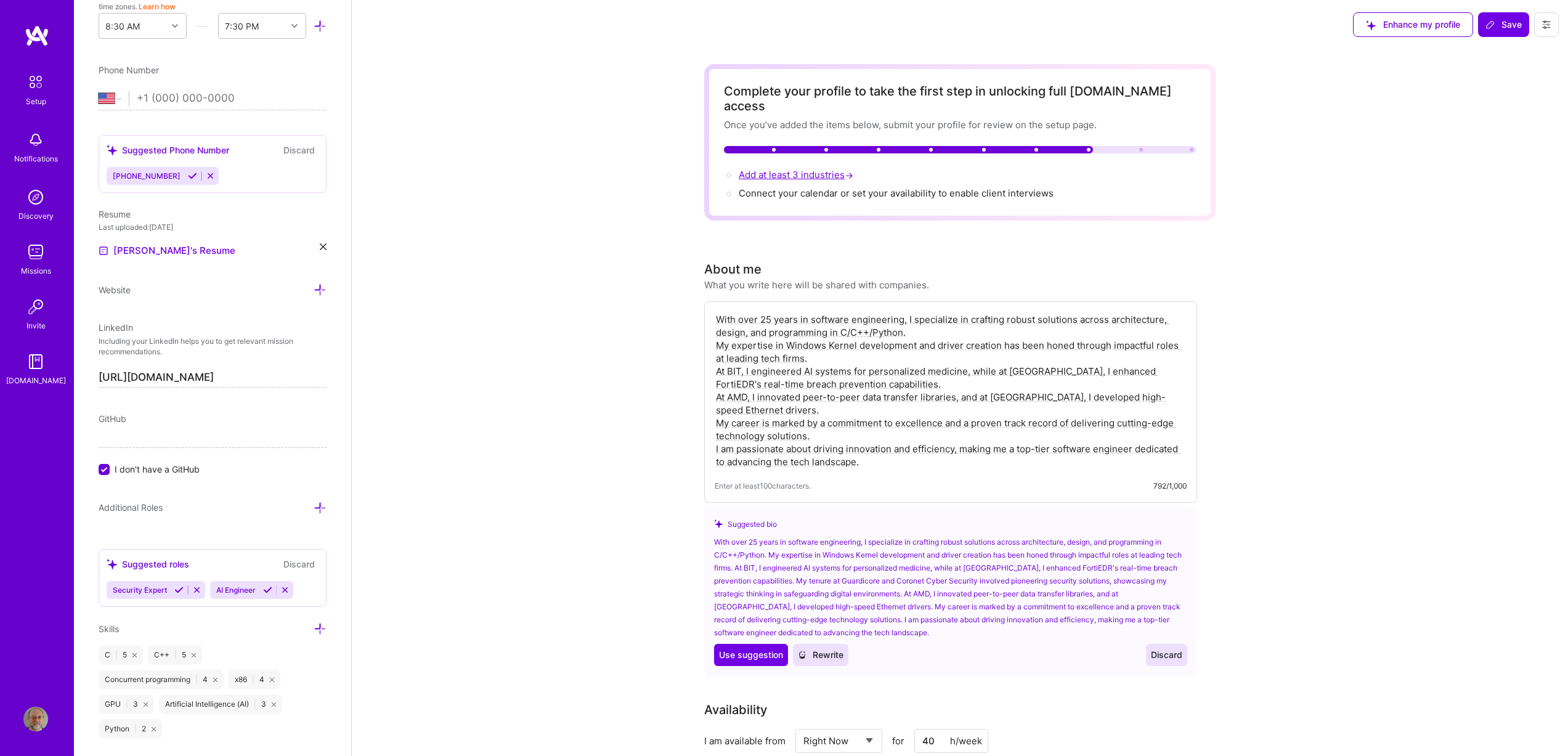
click at [793, 169] on span "Add at least 3 industries →" at bounding box center [797, 175] width 117 height 12
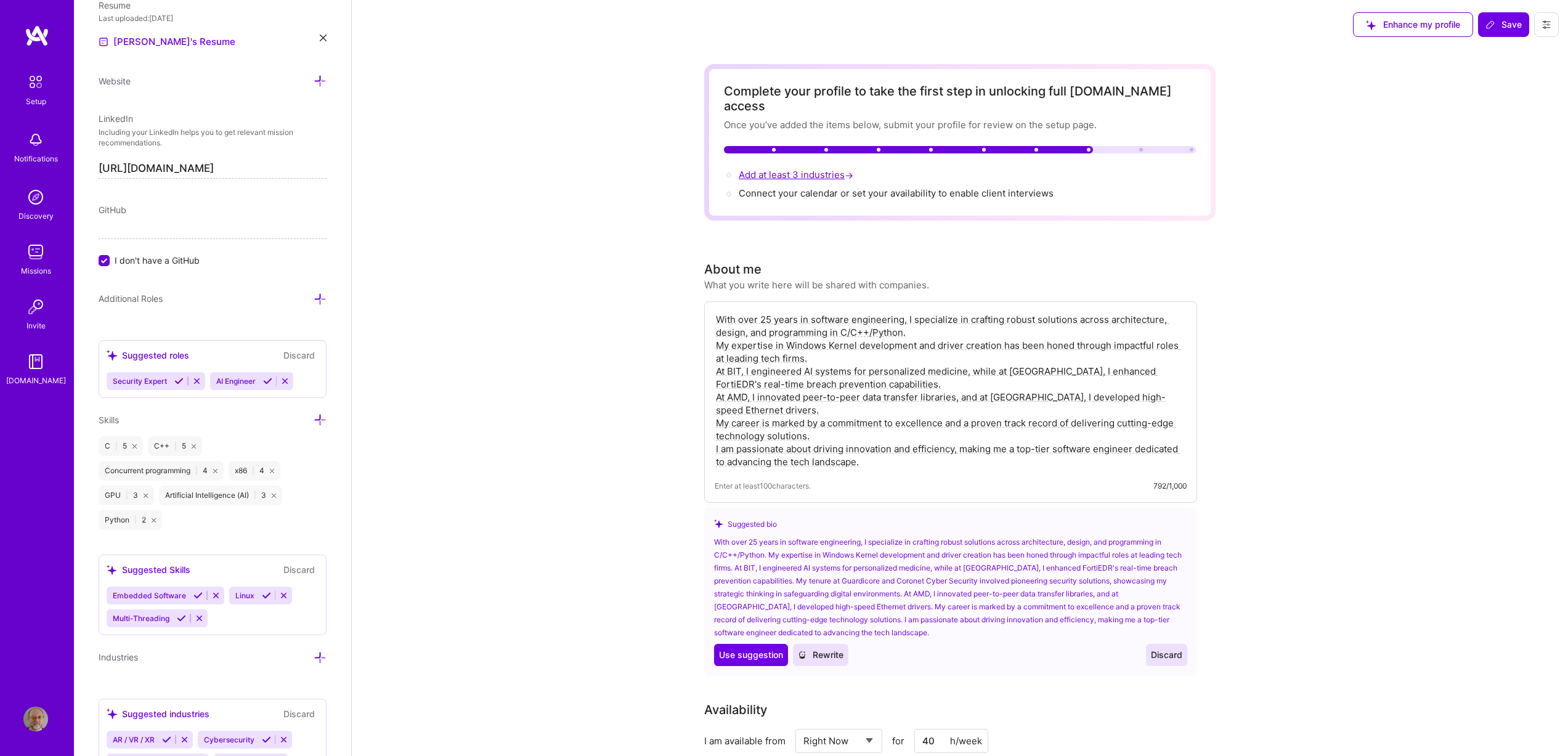
scroll to position [688, 0]
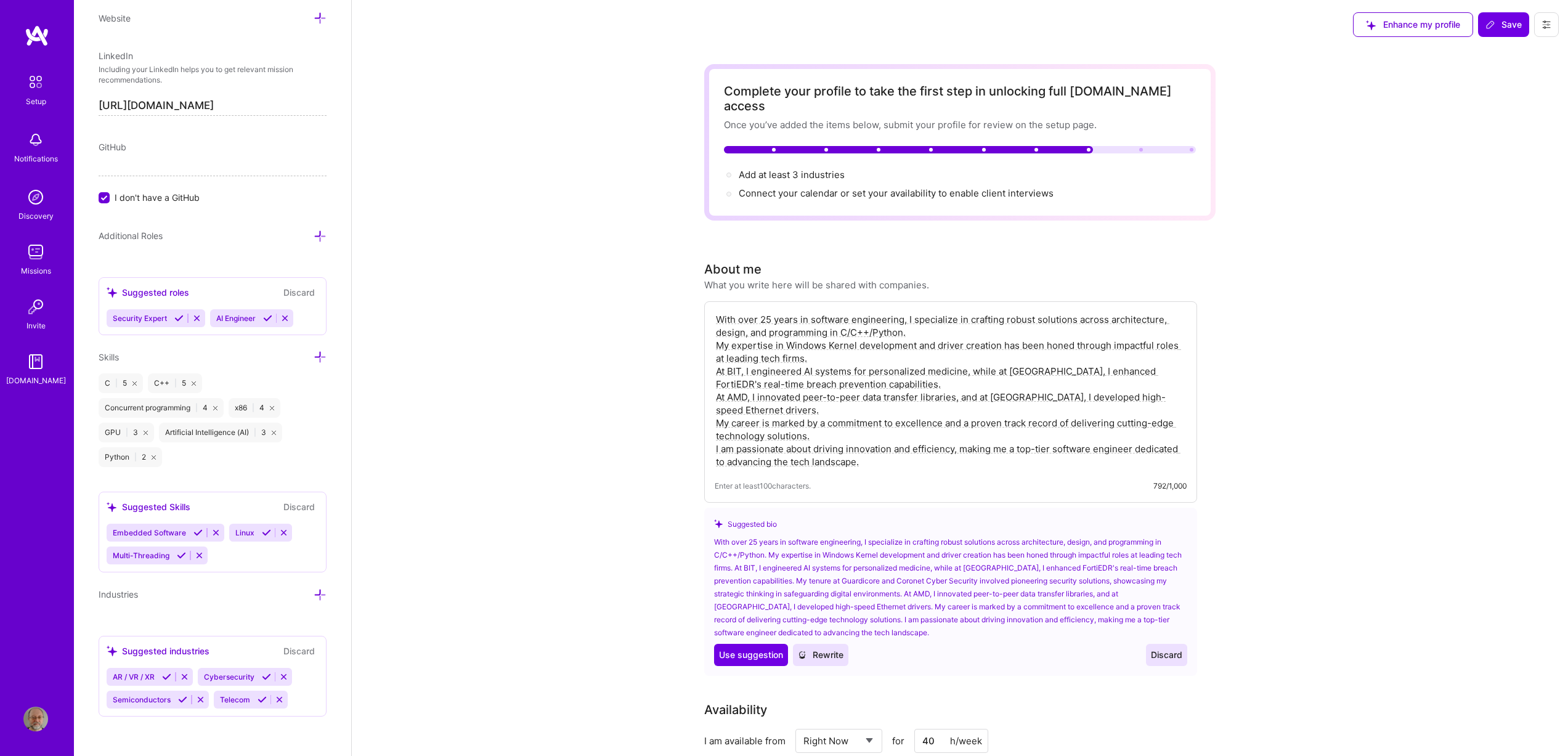
click at [313, 596] on icon at bounding box center [319, 594] width 13 height 13
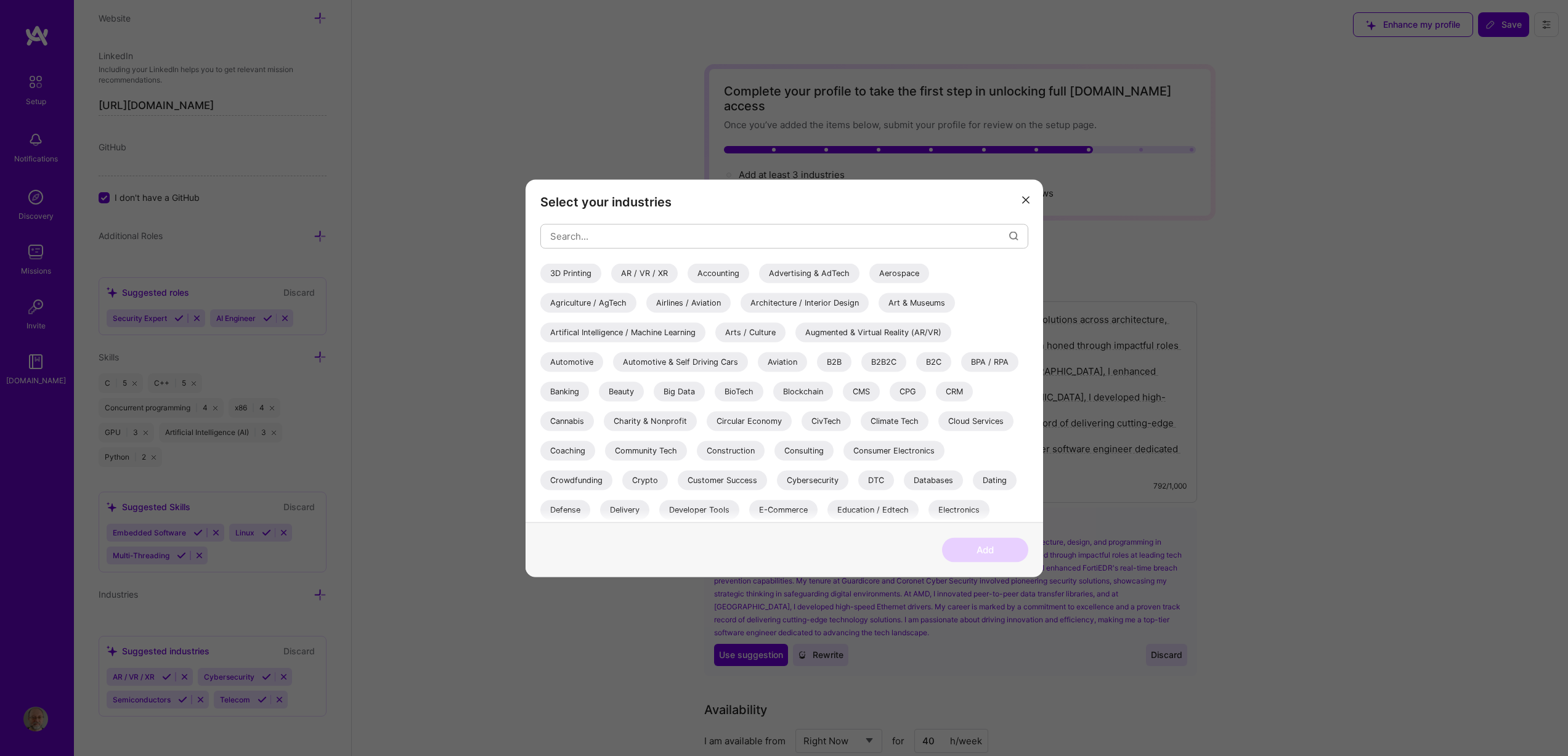
click at [617, 334] on div "Artifical Intelligence / Machine Learning" at bounding box center [623, 332] width 165 height 19
click at [857, 335] on div "Augmented & Virtual Reality (AR/VR)" at bounding box center [873, 332] width 156 height 19
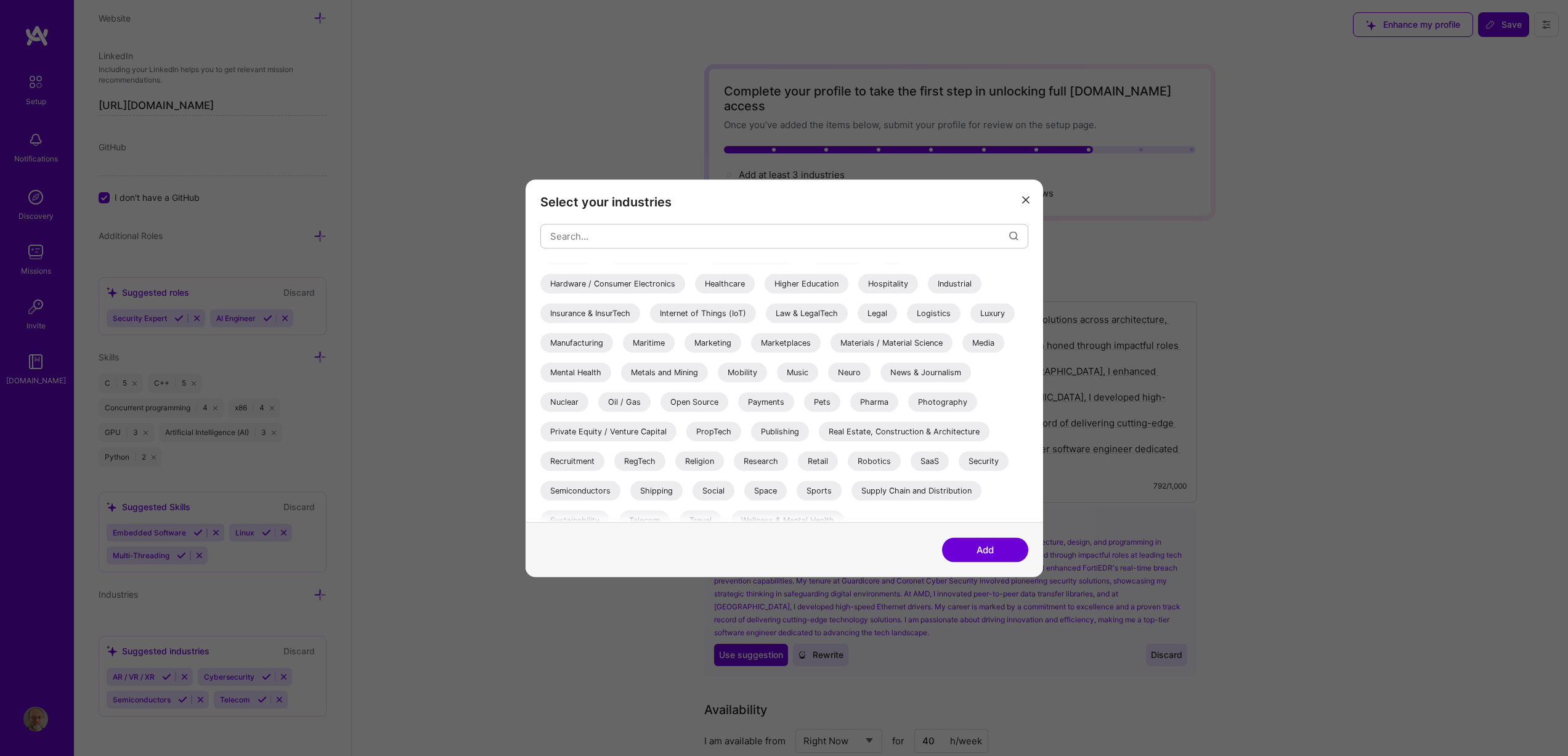
scroll to position [357, 0]
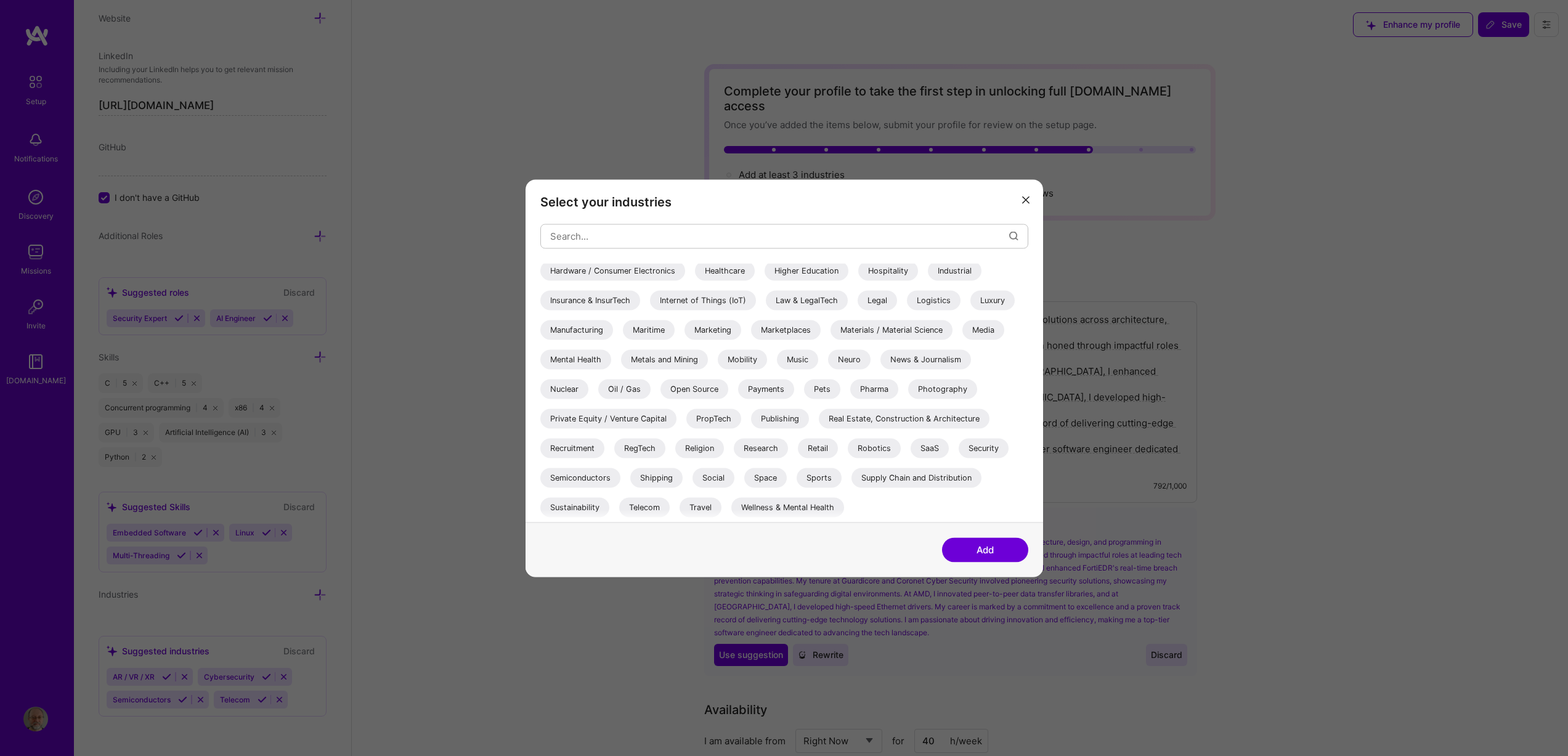
click at [996, 452] on div "Security" at bounding box center [983, 448] width 50 height 19
click at [598, 467] on div "3D Printing AR / VR / XR Accounting Advertising & AdTech Aerospace Agriculture …" at bounding box center [784, 214] width 488 height 616
click at [602, 478] on div "Semiconductors" at bounding box center [580, 477] width 80 height 19
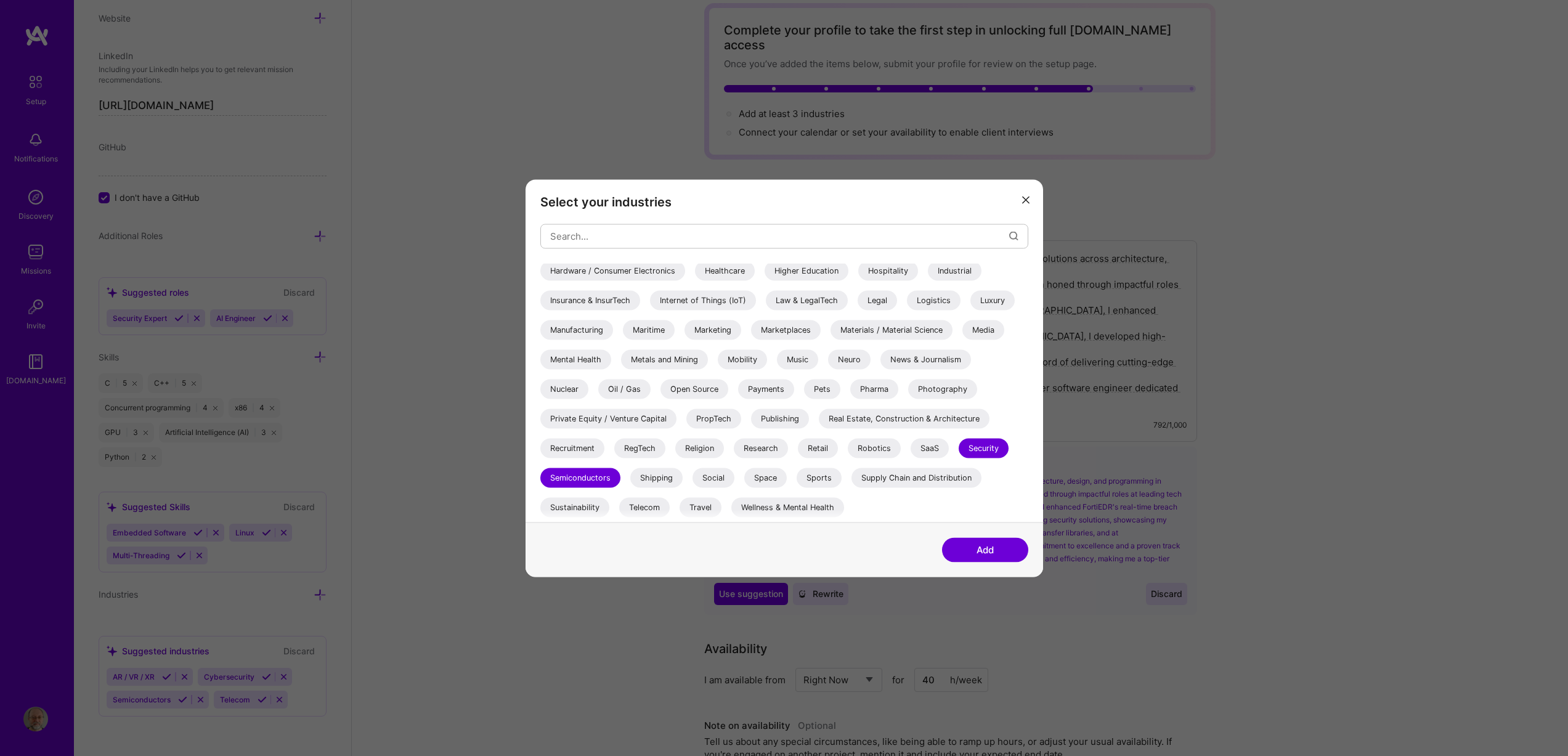
scroll to position [61, 0]
click at [977, 550] on button "Add" at bounding box center [985, 549] width 86 height 25
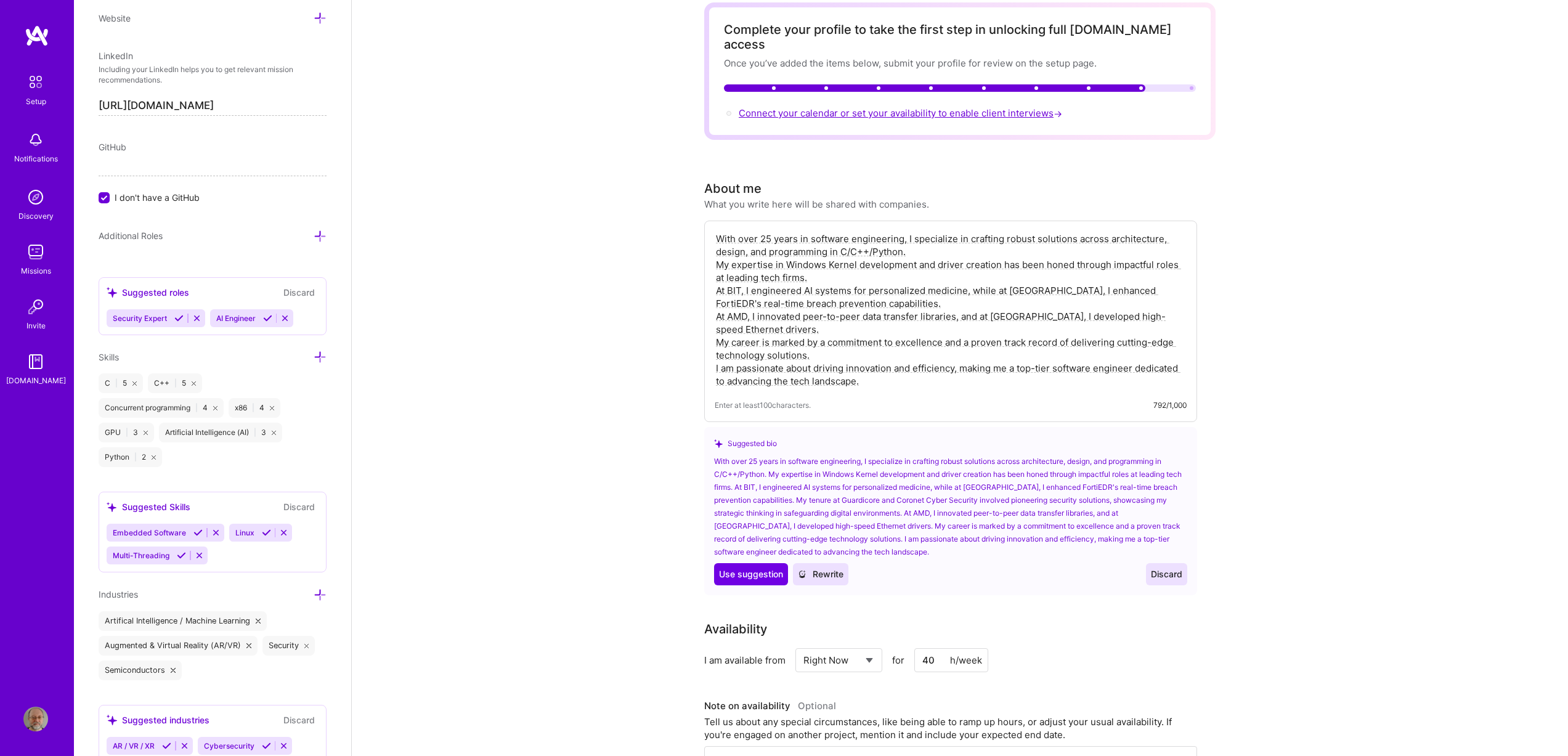
click at [789, 107] on span "Connect your calendar or set your availability to enable client interviews →" at bounding box center [902, 113] width 326 height 12
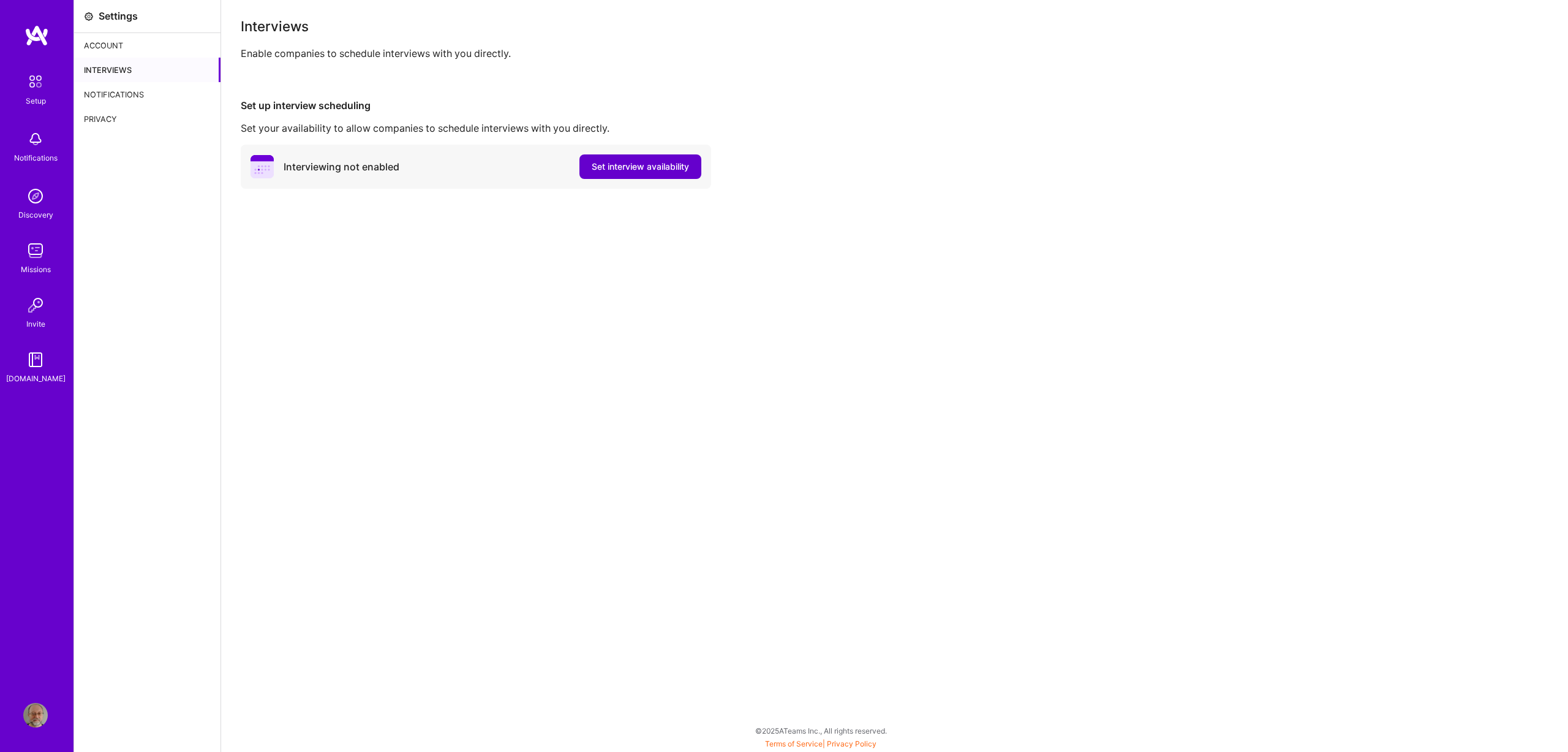
click at [651, 171] on span "Set interview availability" at bounding box center [640, 167] width 97 height 12
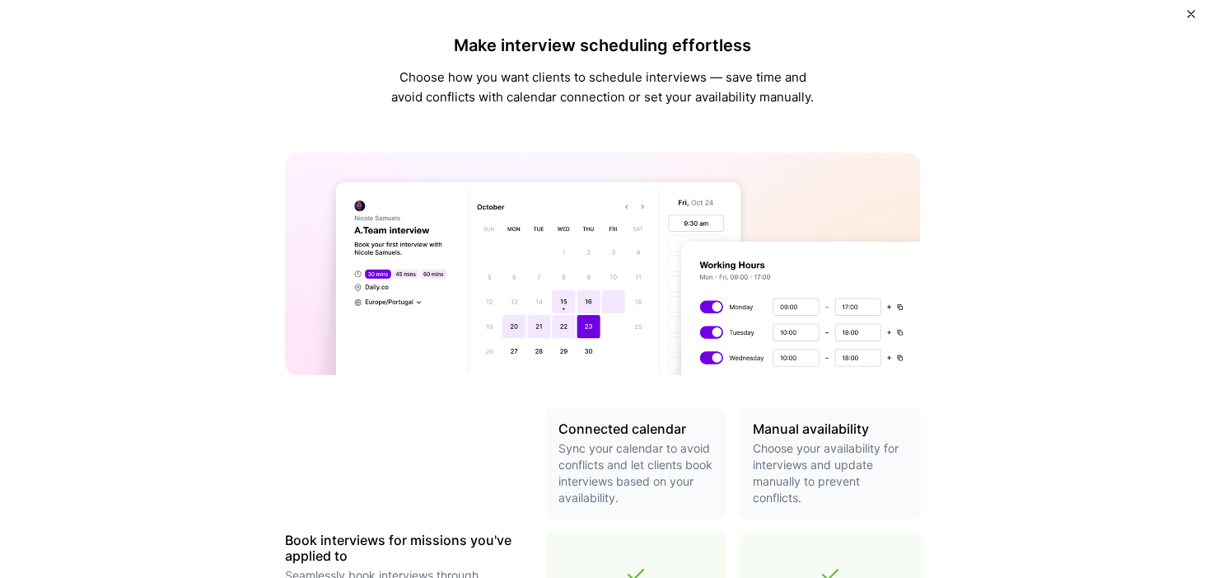
click at [857, 303] on img at bounding box center [603, 263] width 636 height 222
click at [557, 300] on img at bounding box center [603, 263] width 636 height 222
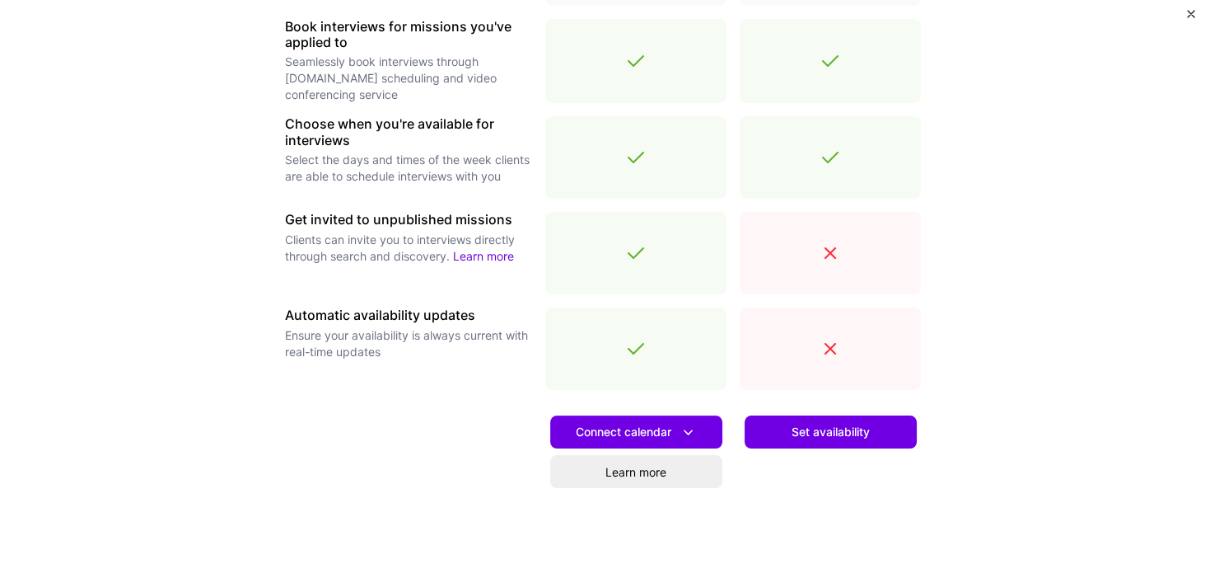
scroll to position [517, 0]
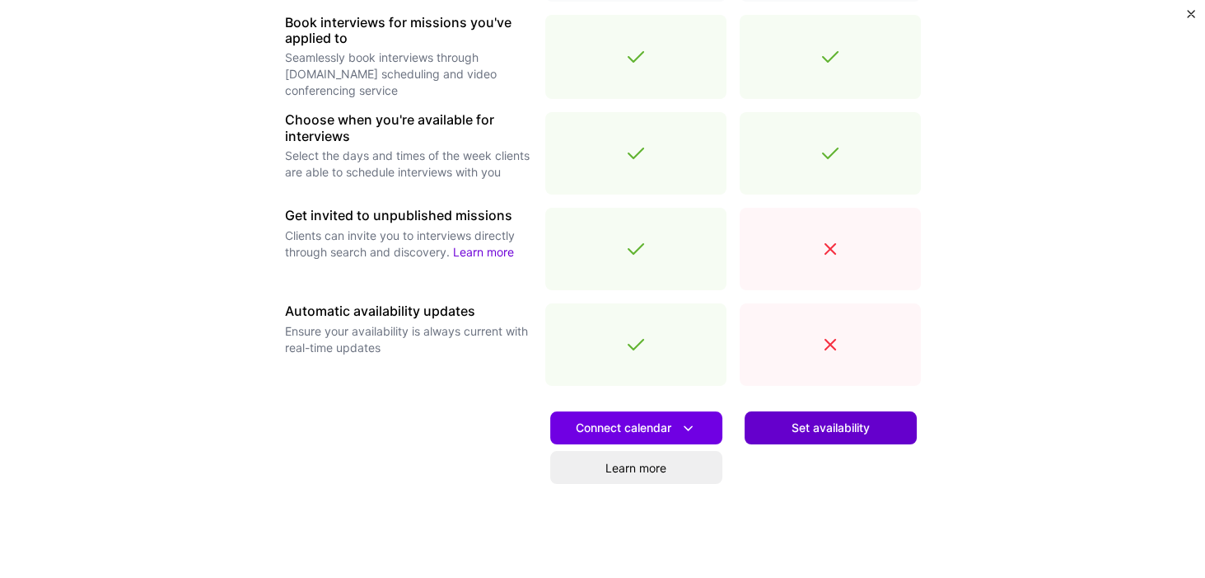
click at [813, 426] on span "Set availability" at bounding box center [831, 427] width 78 height 16
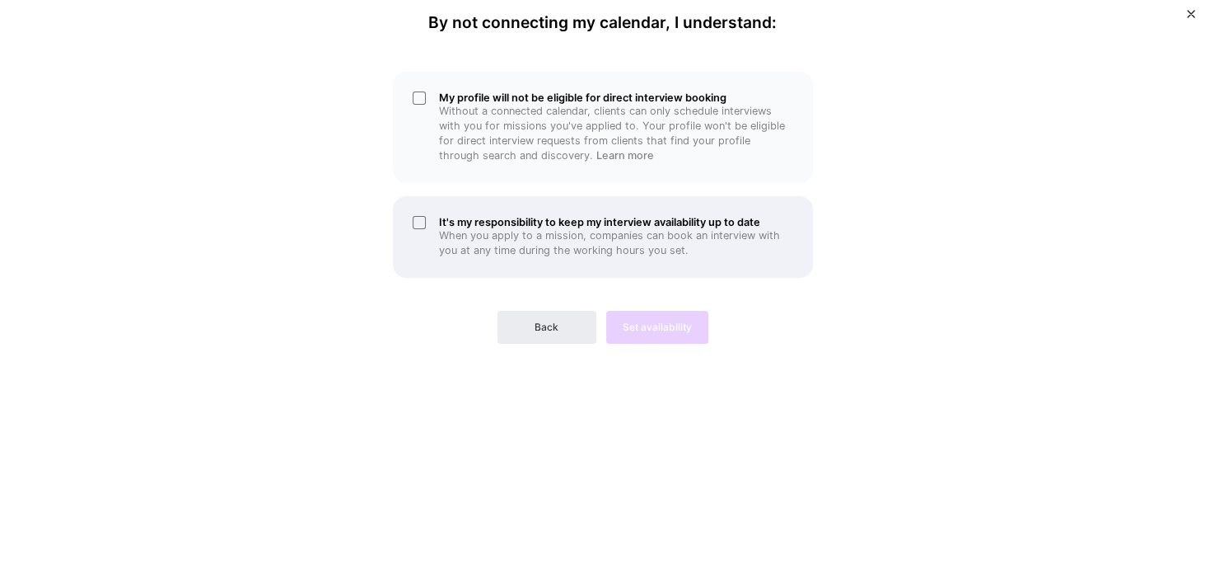
click at [451, 236] on p "When you apply to a mission, companies can book an interview with you at any ti…" at bounding box center [616, 243] width 354 height 30
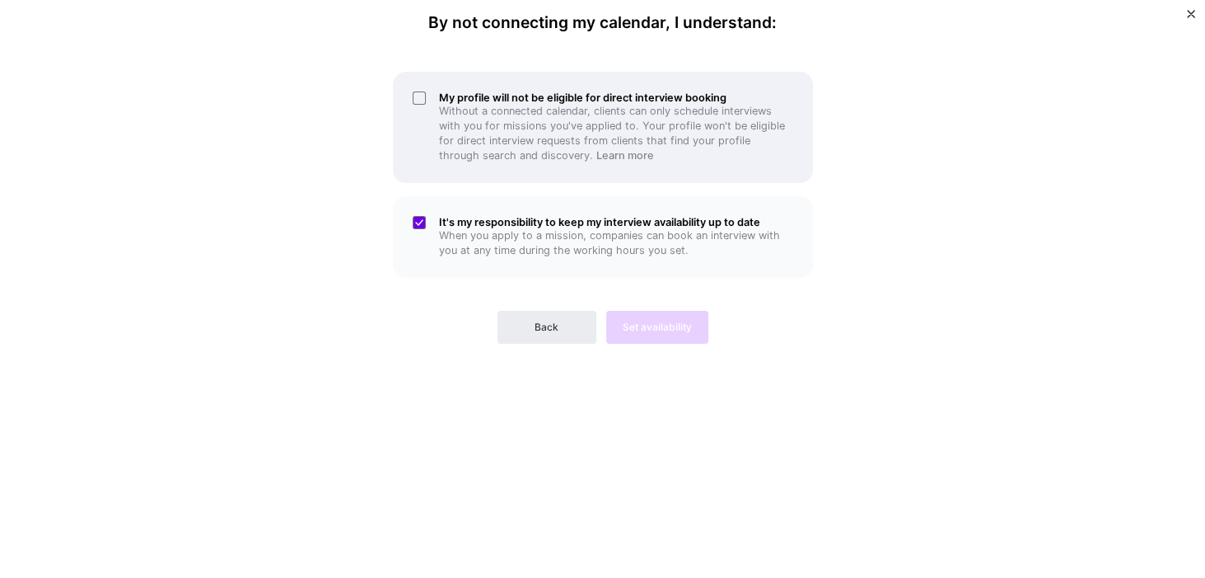
click at [425, 96] on div "My profile will not be eligible for direct interview booking Without a connecte…" at bounding box center [603, 127] width 420 height 111
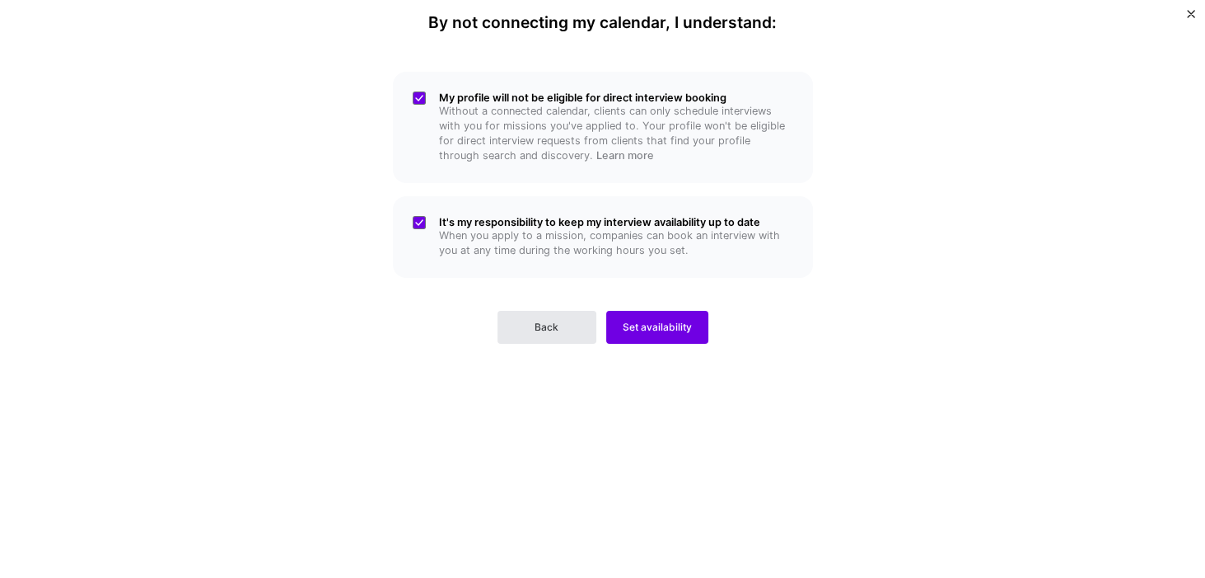
click at [565, 326] on button "Back" at bounding box center [547, 327] width 99 height 33
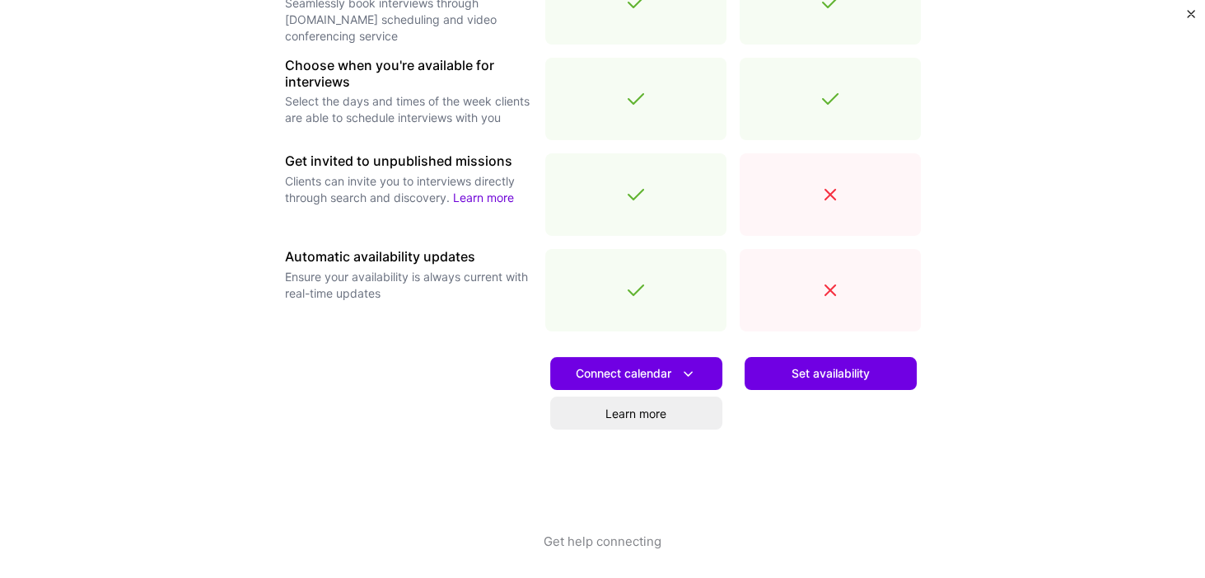
scroll to position [577, 0]
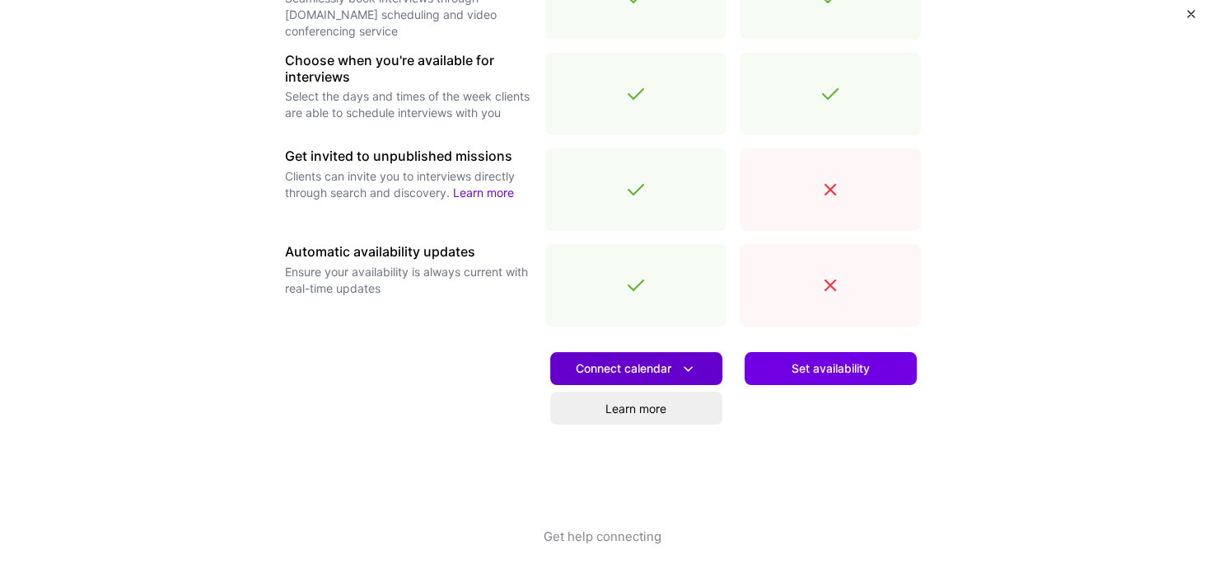
click at [681, 369] on icon at bounding box center [688, 368] width 17 height 17
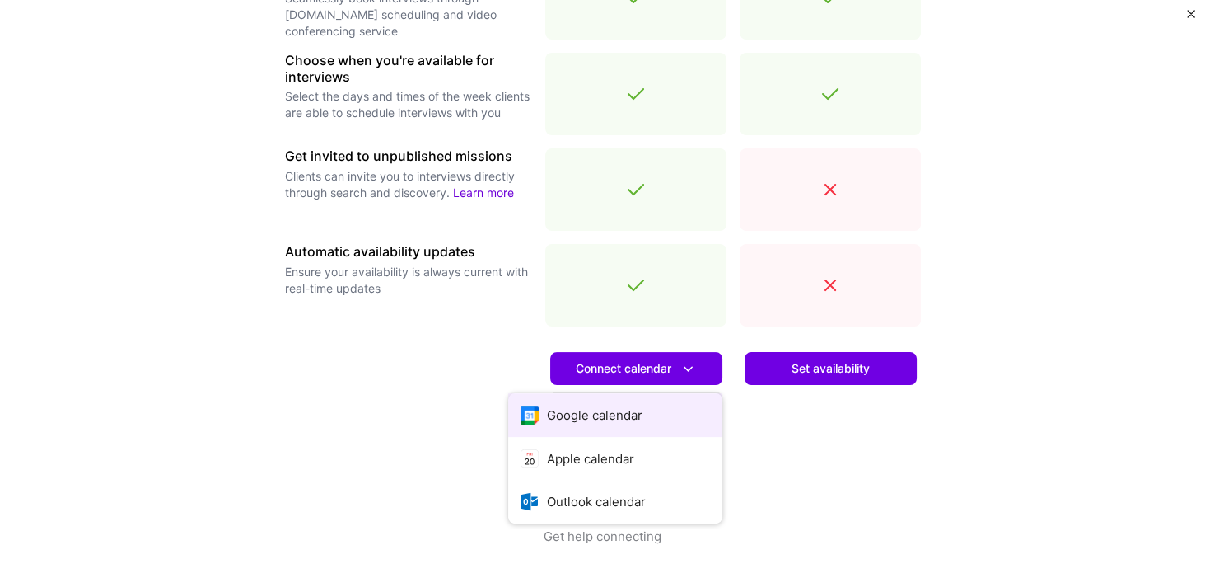
click at [601, 417] on button "Google calendar" at bounding box center [615, 415] width 214 height 44
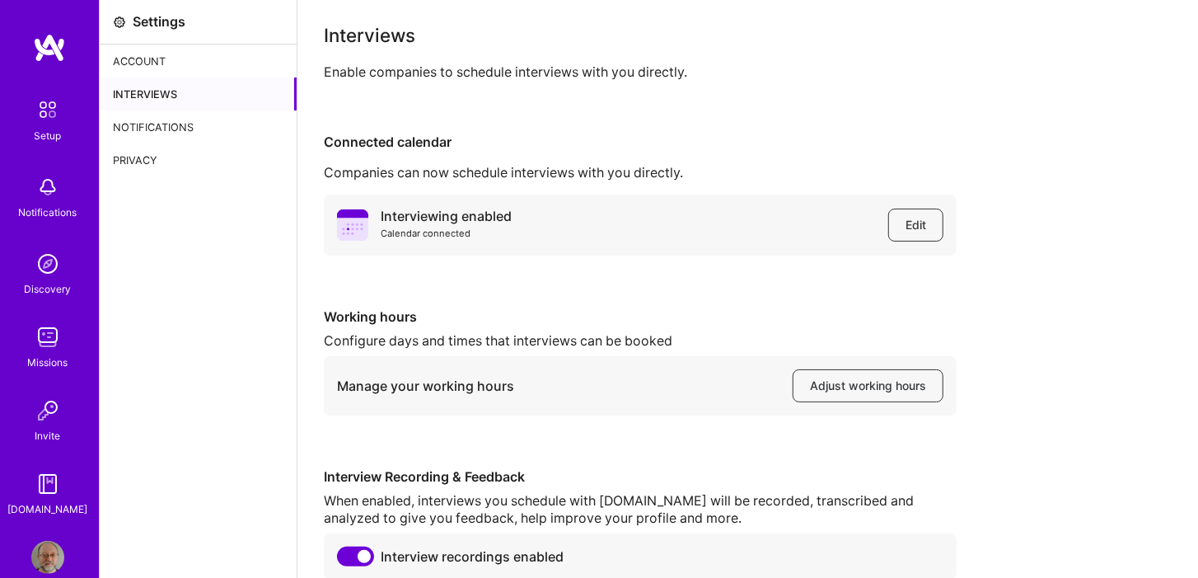
scroll to position [47, 0]
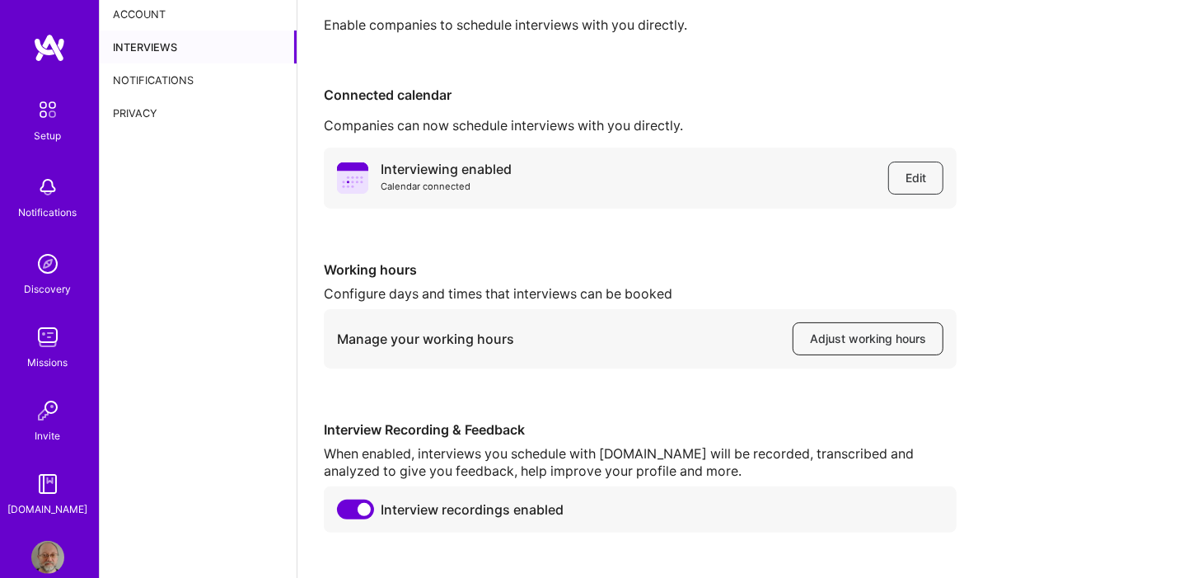
click at [880, 340] on span "Adjust working hours" at bounding box center [868, 338] width 116 height 16
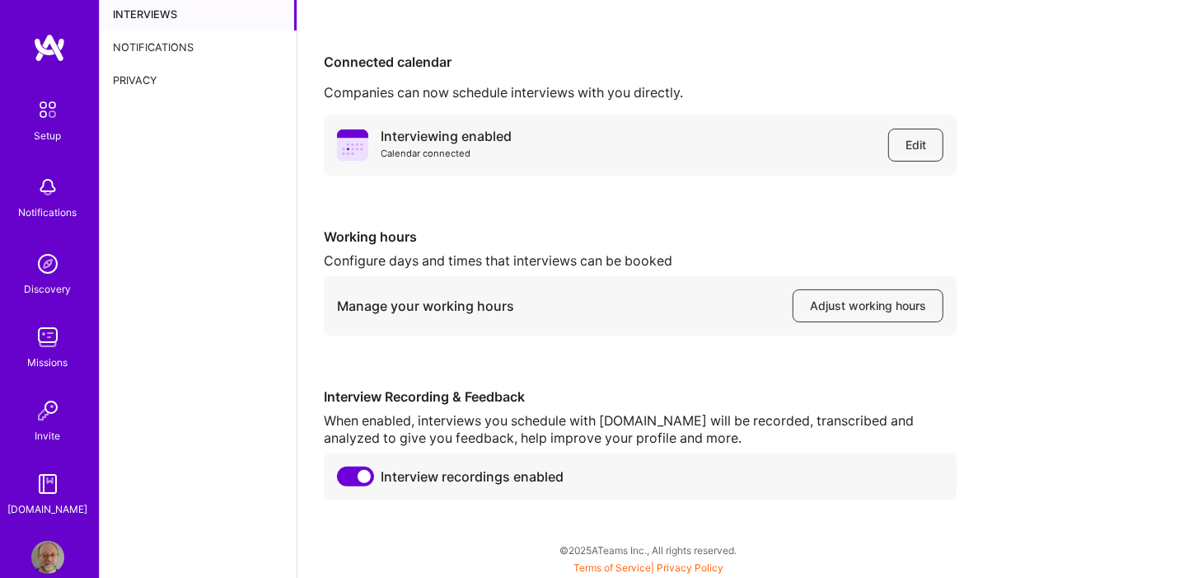
scroll to position [0, 0]
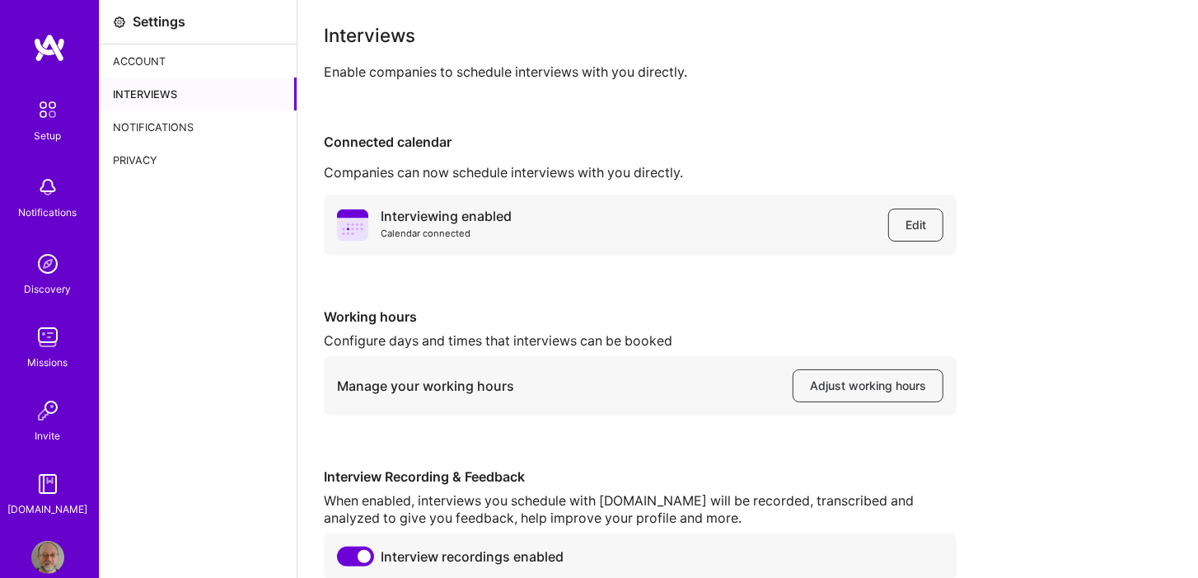
click at [40, 180] on img at bounding box center [47, 187] width 33 height 33
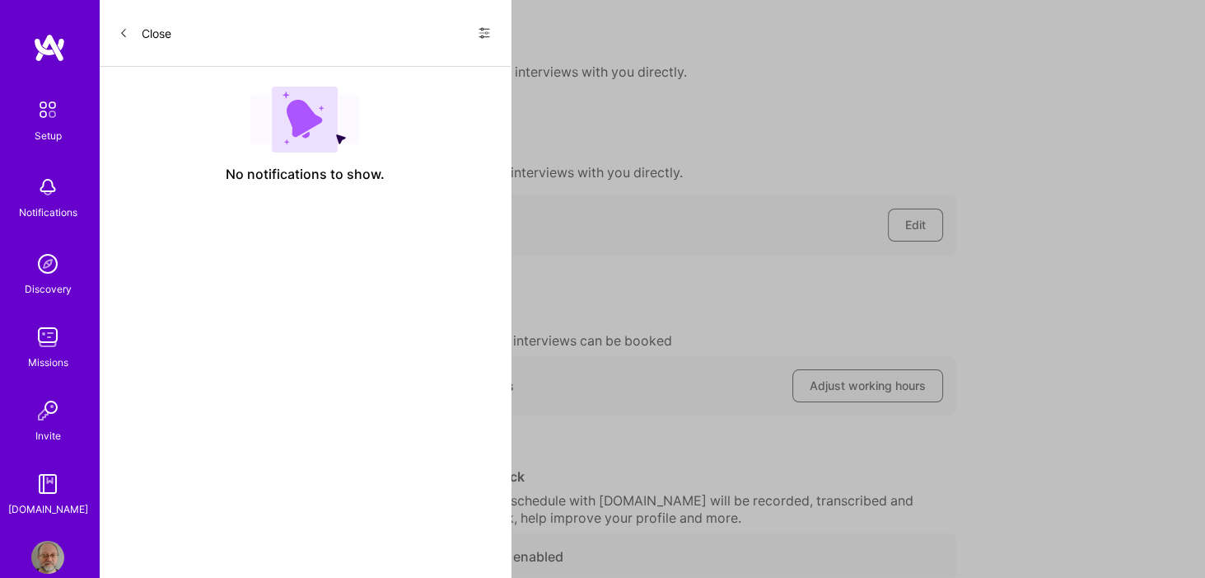
click at [155, 30] on button "Close" at bounding box center [145, 33] width 53 height 26
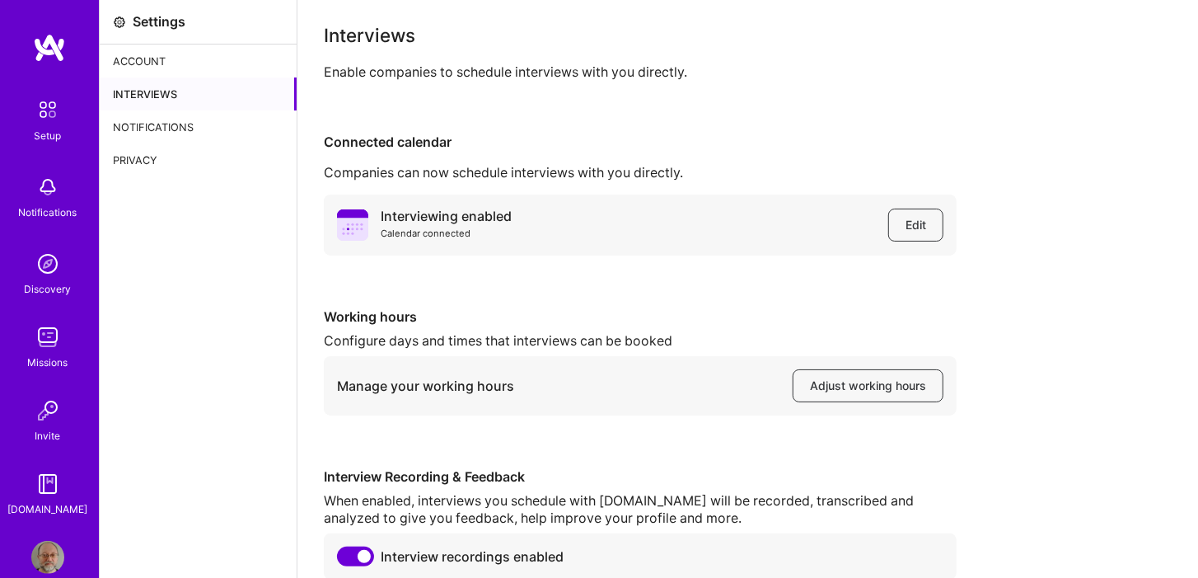
click at [48, 487] on img at bounding box center [47, 483] width 33 height 33
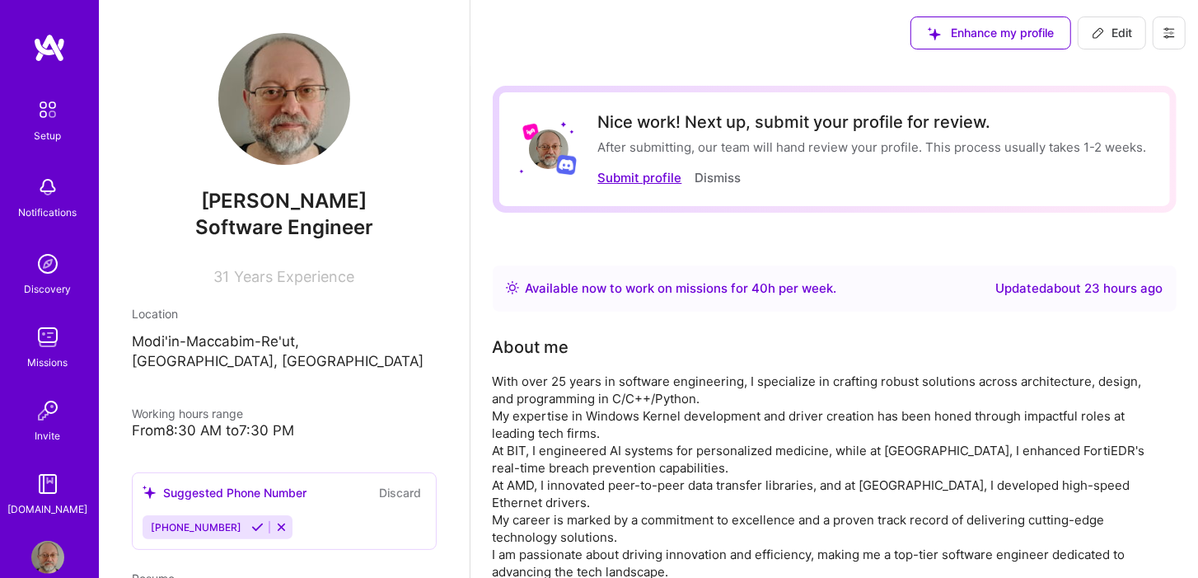
click at [646, 179] on button "Submit profile" at bounding box center [640, 177] width 84 height 17
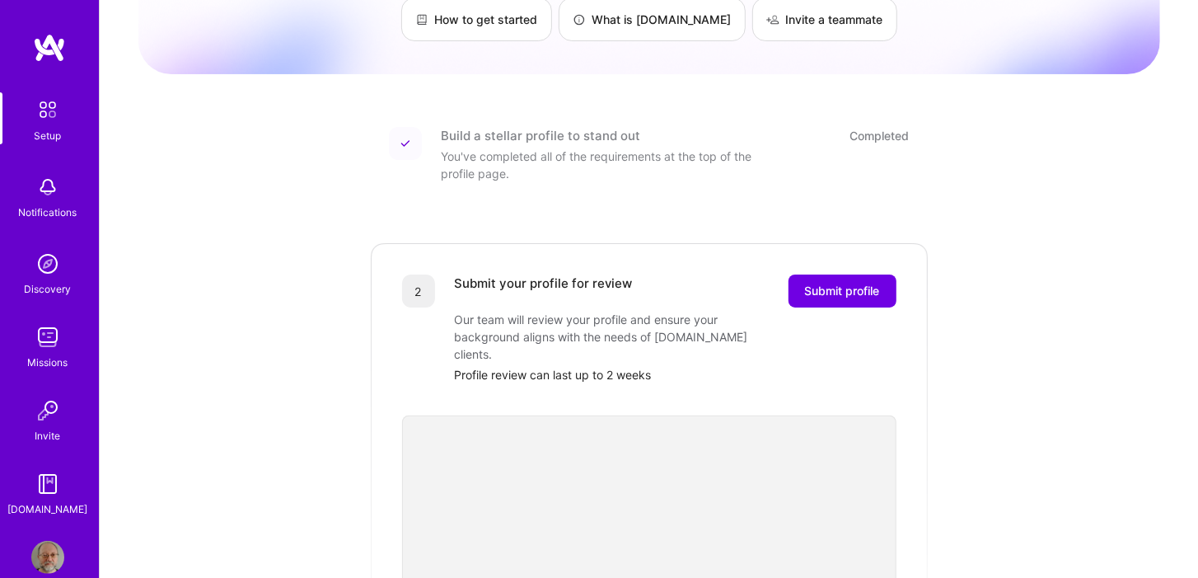
scroll to position [188, 0]
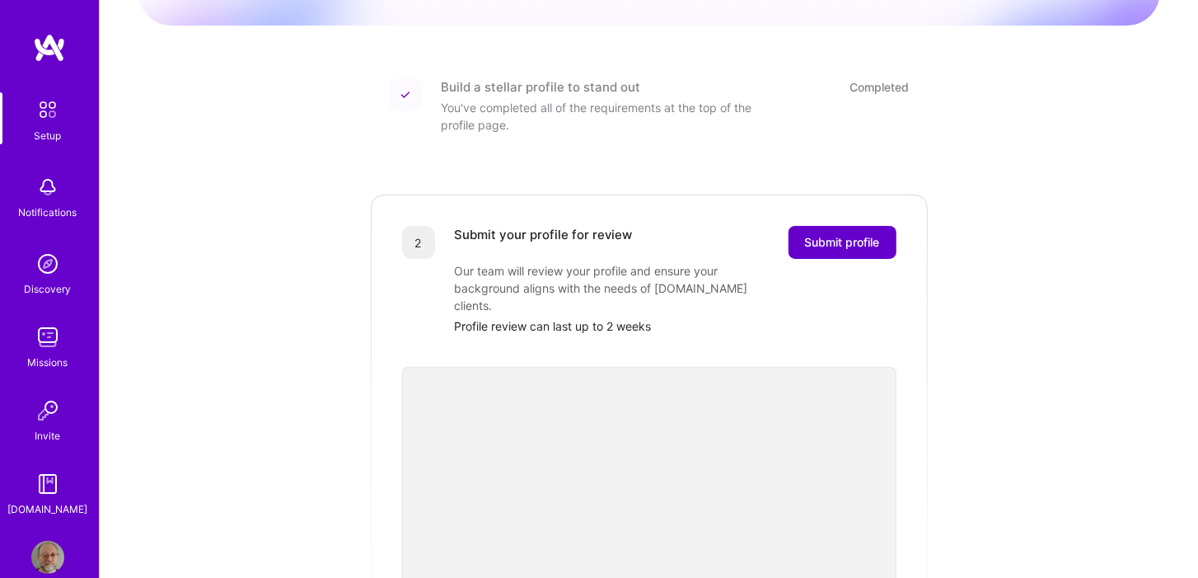
click at [853, 234] on span "Submit profile" at bounding box center [842, 242] width 75 height 16
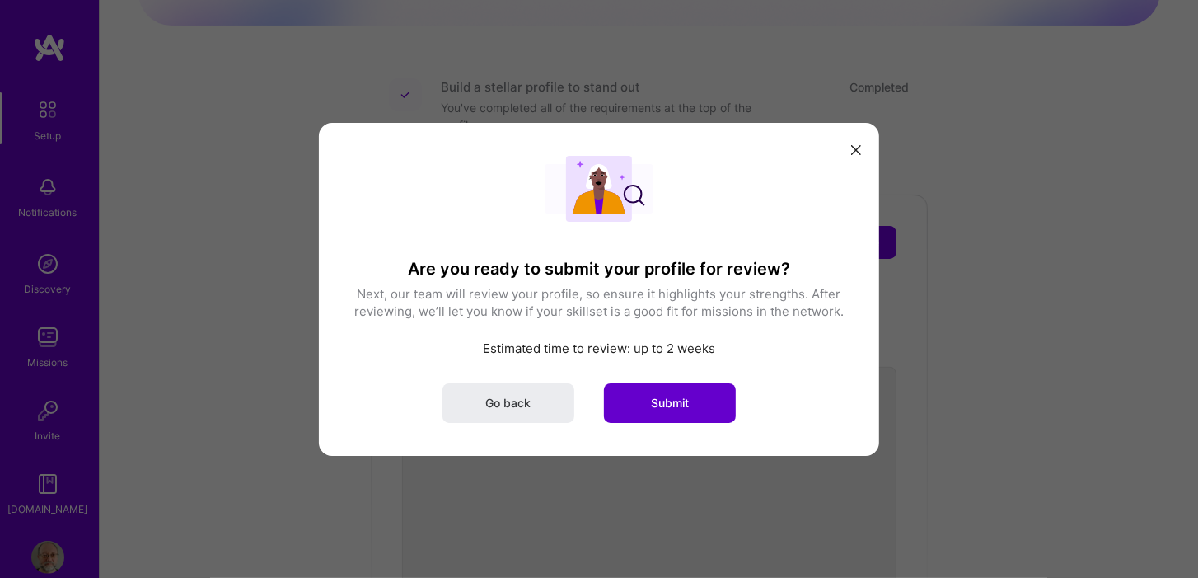
click at [661, 397] on span "Submit" at bounding box center [670, 402] width 38 height 16
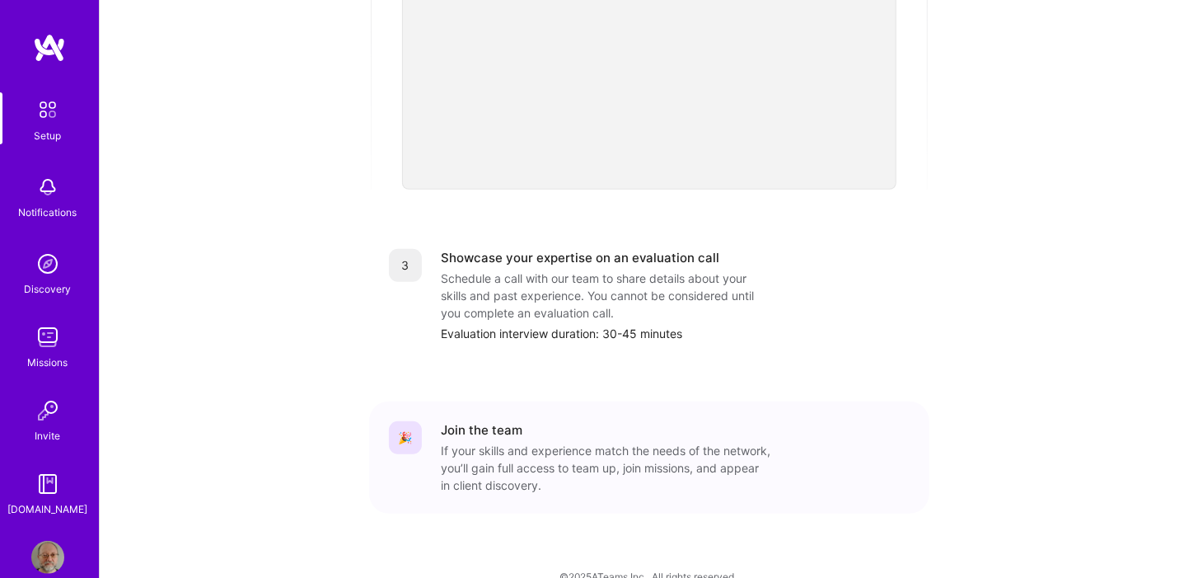
scroll to position [620, 0]
